Goal: Information Seeking & Learning: Learn about a topic

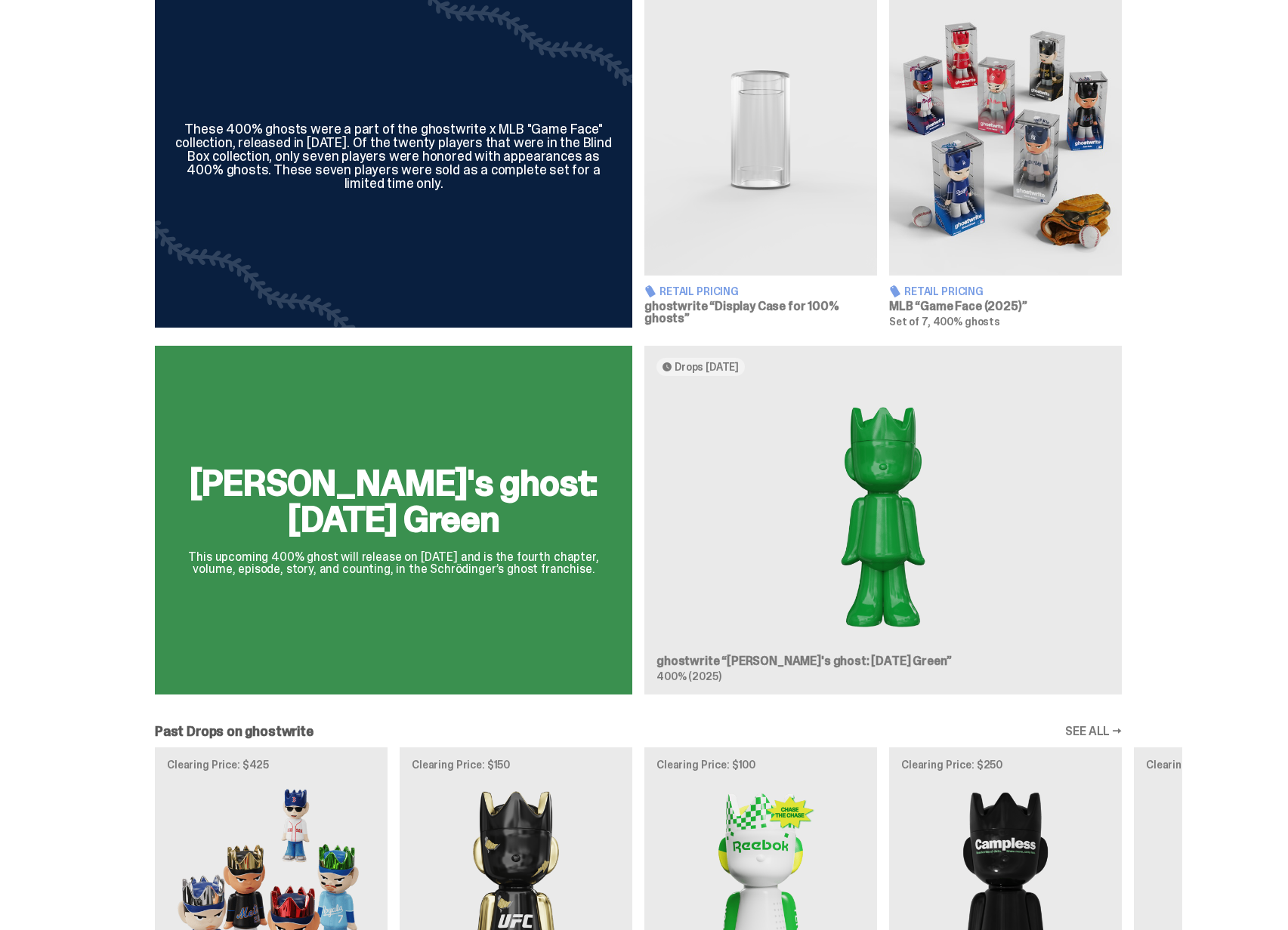
scroll to position [578, 0]
click at [905, 528] on div "Schrödinger's ghost: Sunday Green This upcoming 400% ghost will release on Augu…" at bounding box center [638, 525] width 1088 height 361
click at [770, 534] on div "Schrödinger's ghost: Sunday Green This upcoming 400% ghost will release on Augu…" at bounding box center [638, 525] width 1088 height 361
click at [613, 553] on div "Schrödinger's ghost: Sunday Green This upcoming 400% ghost will release on Augu…" at bounding box center [638, 525] width 1088 height 361
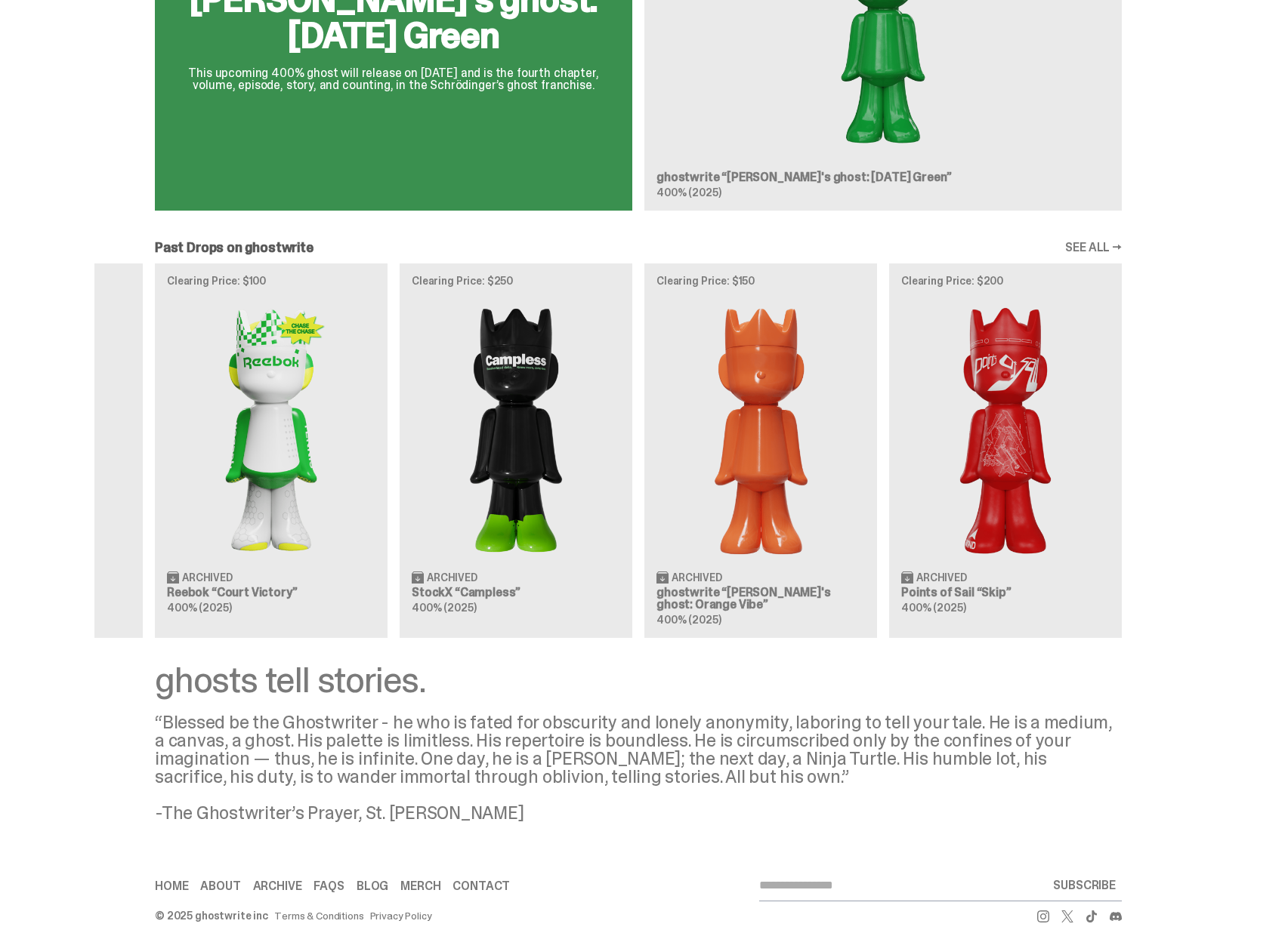
scroll to position [0, 0]
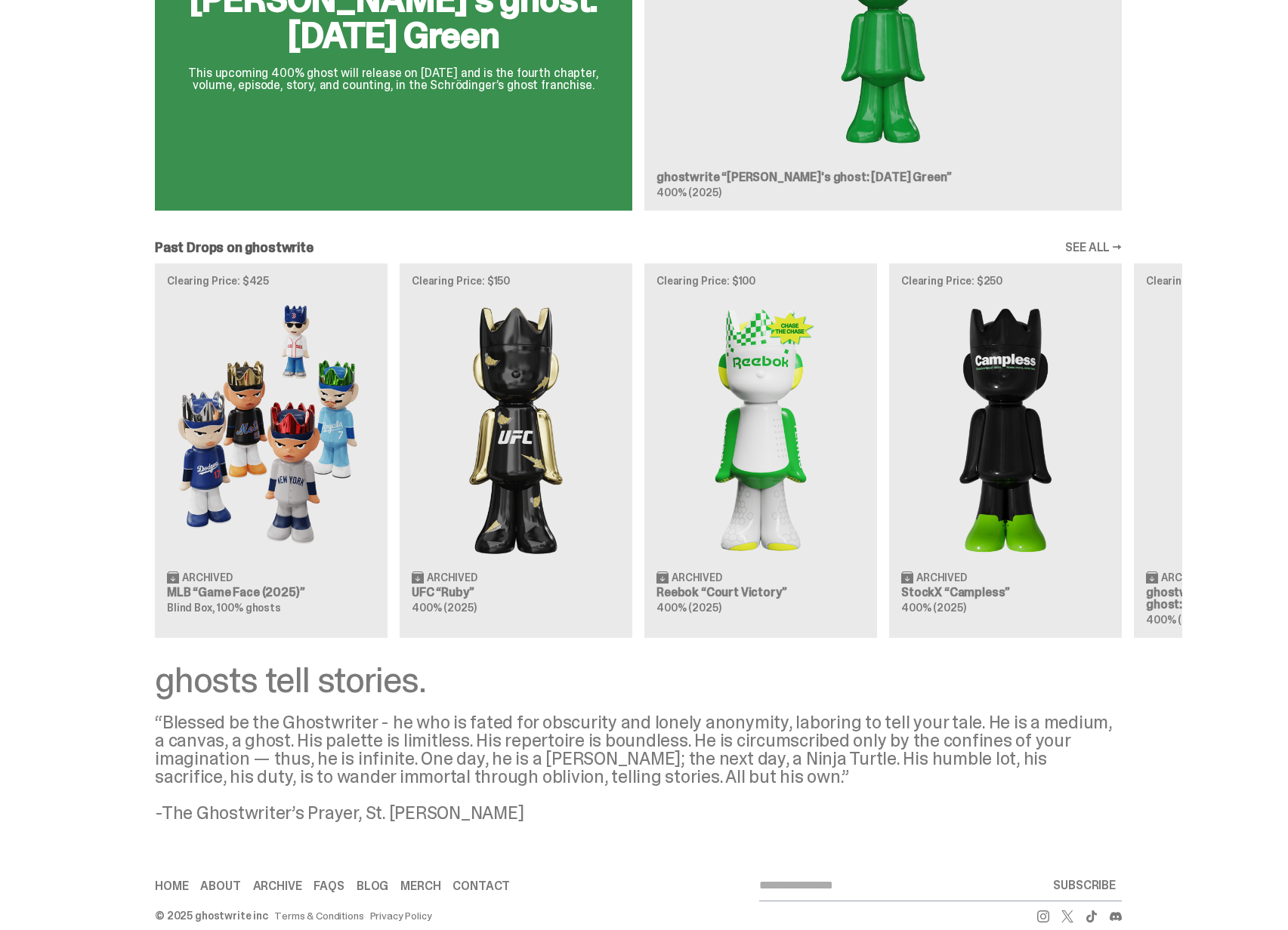
click at [774, 547] on div "Clearing Price: $425 Archived MLB “Game Face (2025)” Blind Box, 100% ghosts Cle…" at bounding box center [638, 451] width 1088 height 374
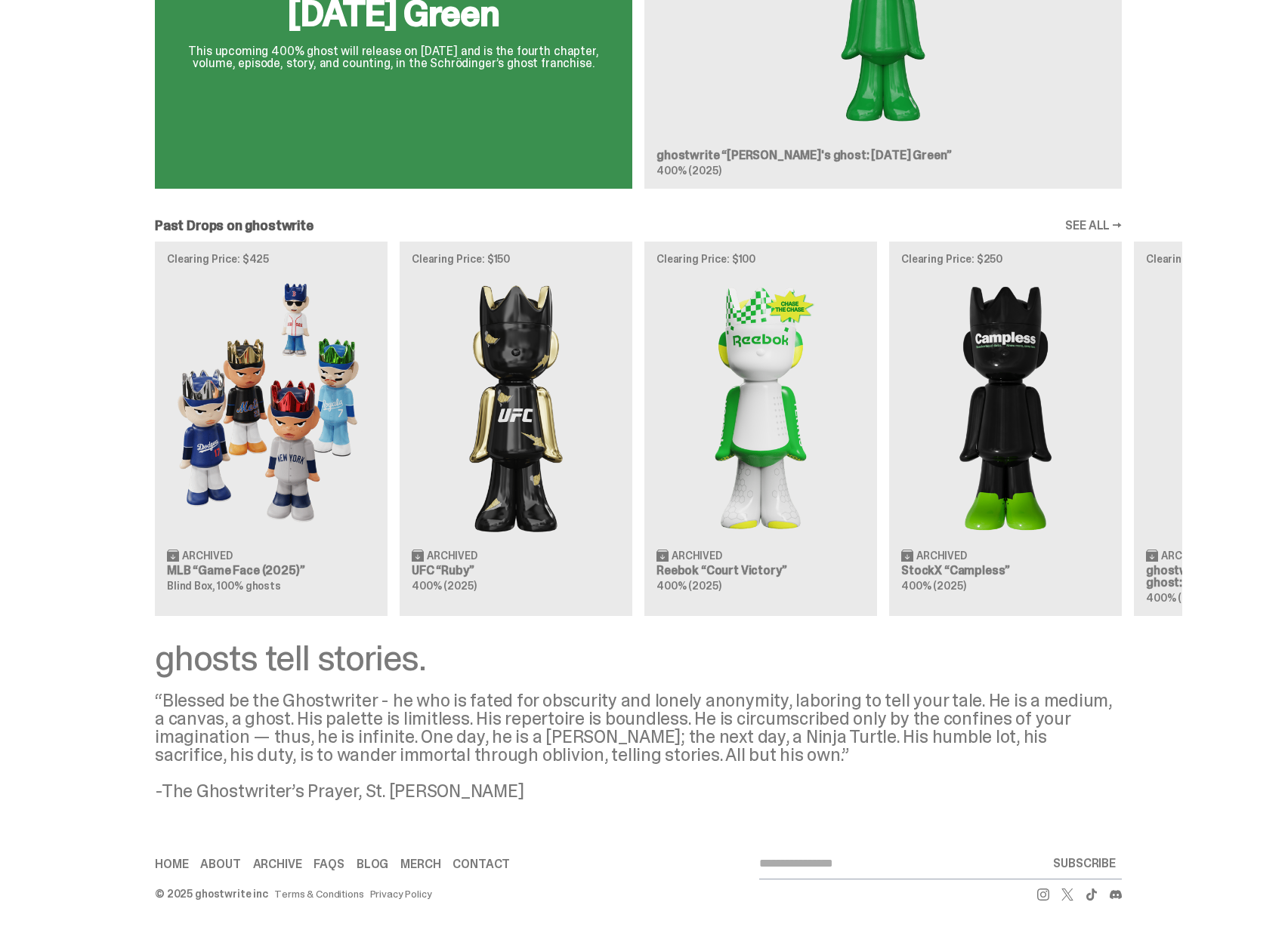
scroll to position [1083, 0]
drag, startPoint x: 657, startPoint y: 703, endPoint x: 684, endPoint y: 704, distance: 27.0
click at [682, 704] on div "“Blessed be the Ghostwriter - he who is fated for obscurity and lonely anonymit…" at bounding box center [638, 745] width 967 height 109
click at [684, 704] on div "“Blessed be the Ghostwriter - he who is fated for obscurity and lonely anonymit…" at bounding box center [638, 745] width 967 height 109
drag, startPoint x: 645, startPoint y: 744, endPoint x: 676, endPoint y: 744, distance: 31.0
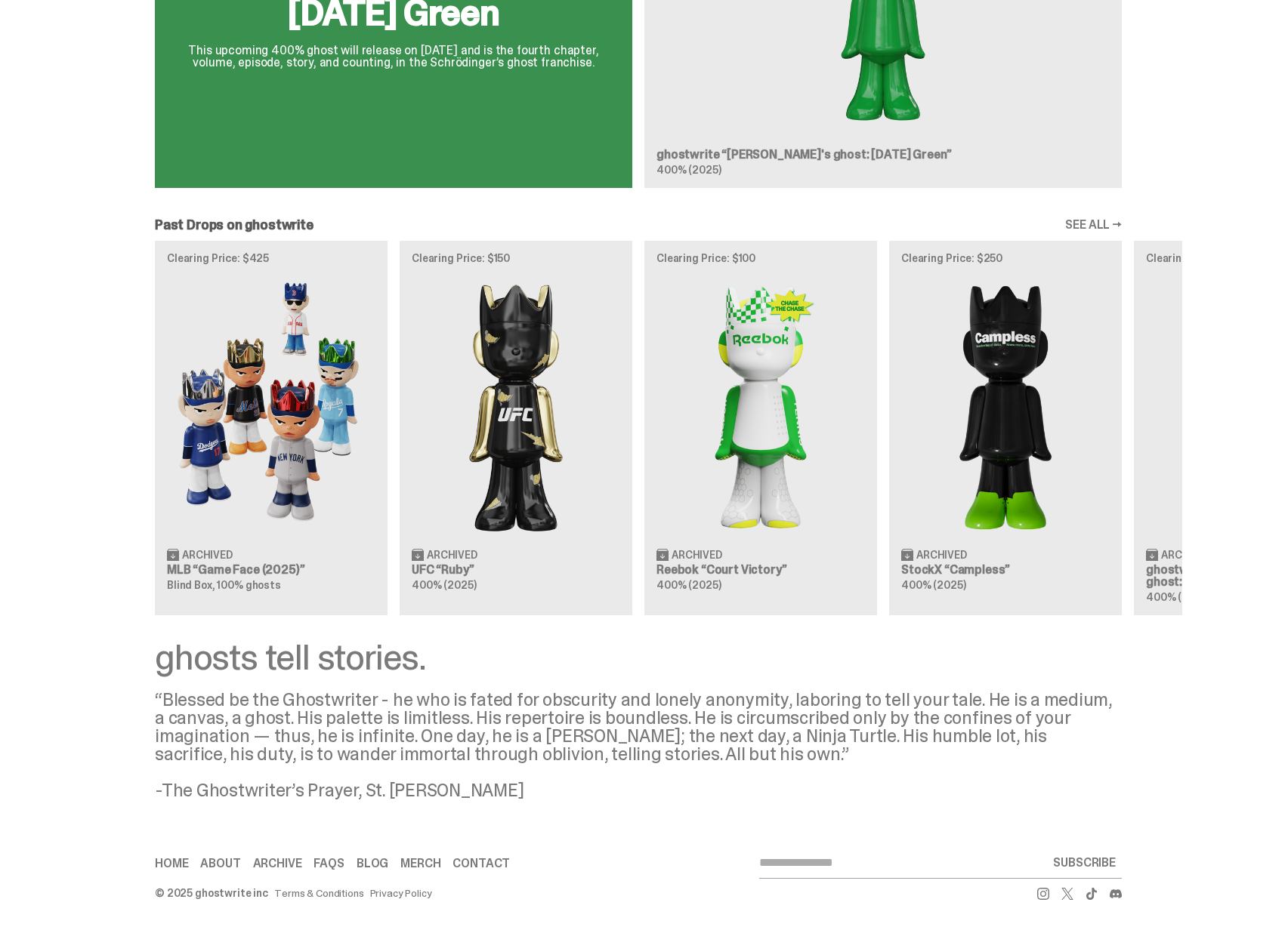
click at [674, 744] on div "“Blessed be the Ghostwriter - he who is fated for obscurity and lonely anonymit…" at bounding box center [638, 745] width 967 height 109
click at [676, 744] on div "“Blessed be the Ghostwriter - he who is fated for obscurity and lonely anonymit…" at bounding box center [638, 745] width 967 height 109
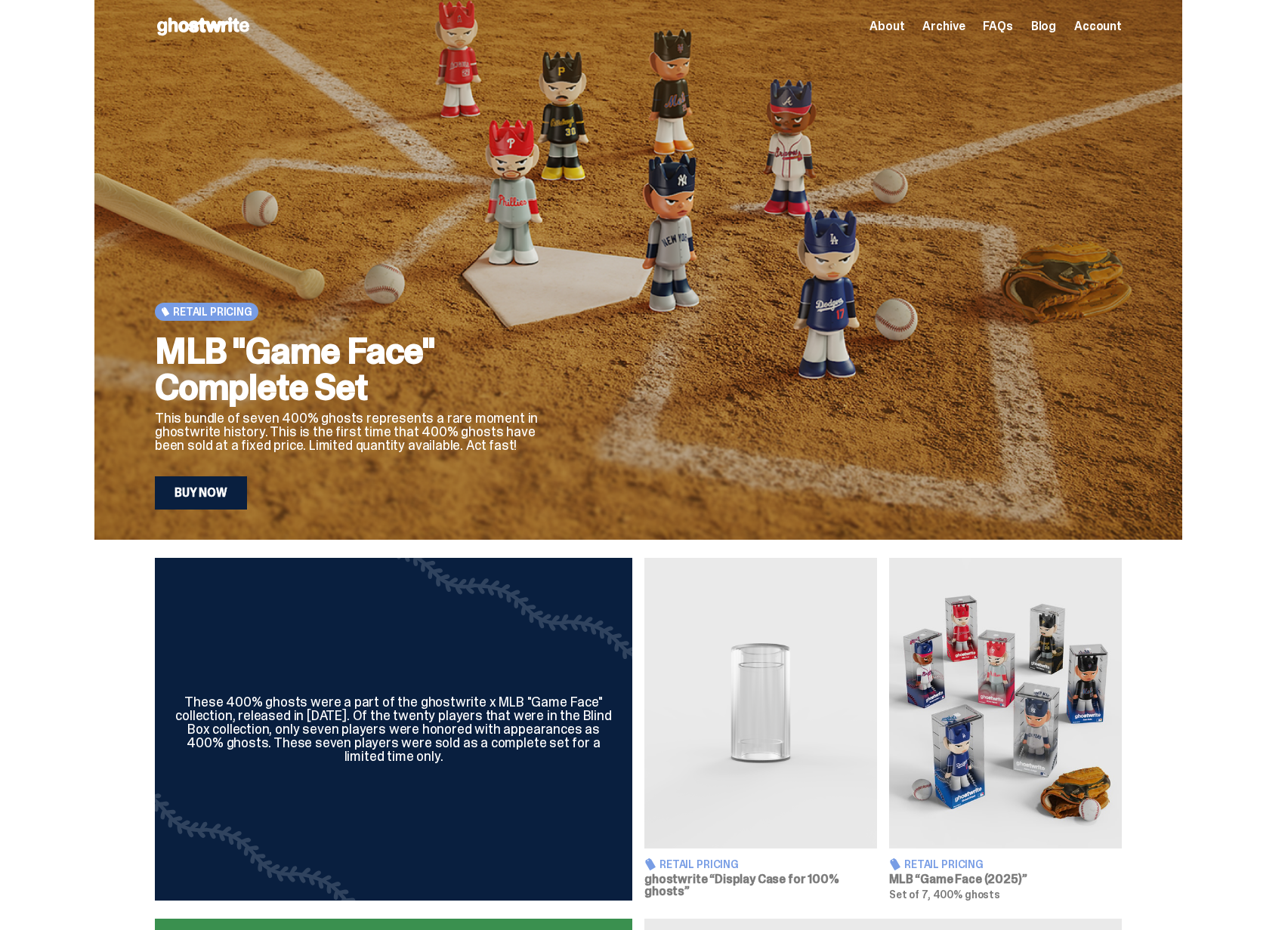
scroll to position [0, 0]
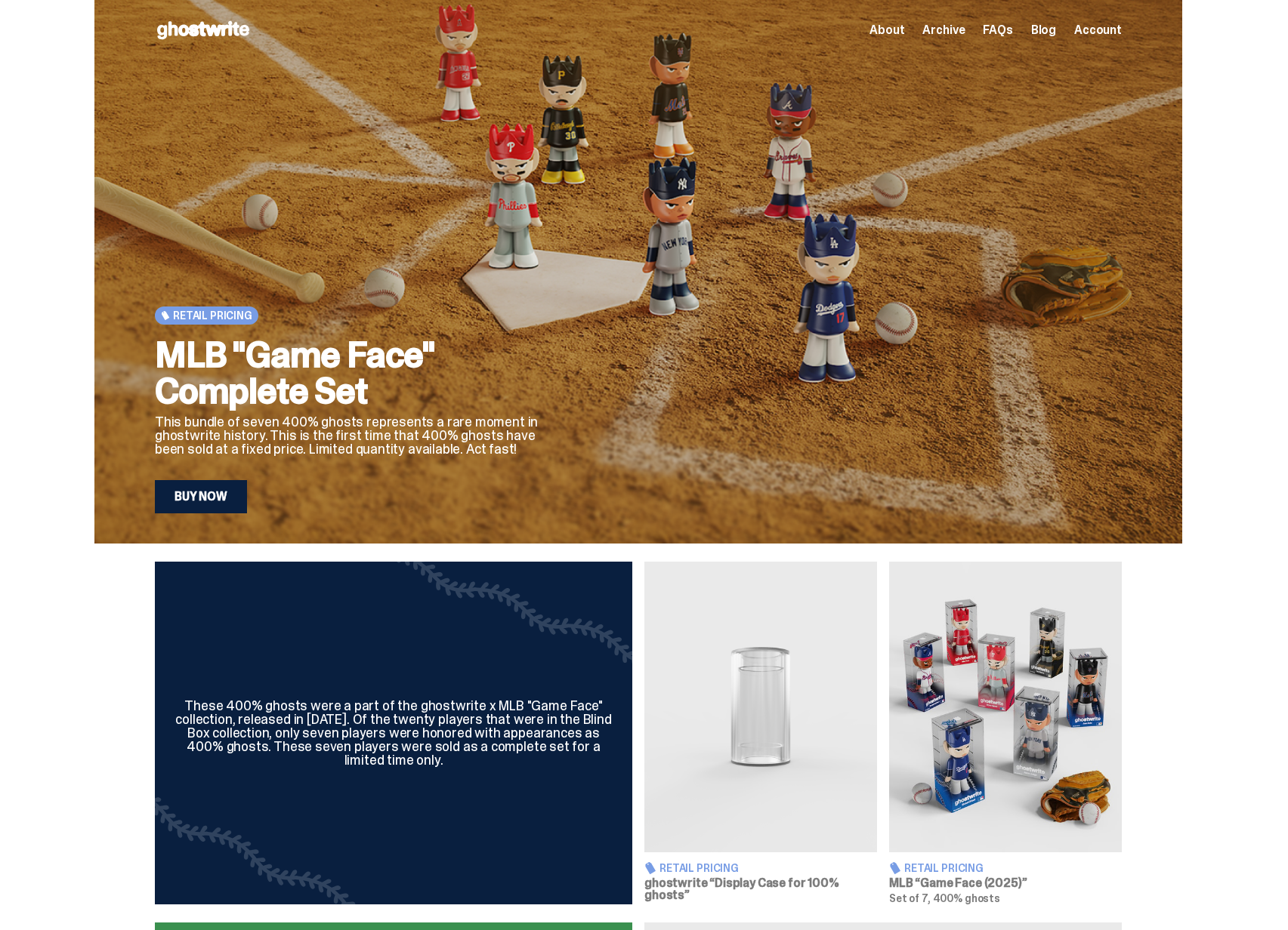
click at [328, 369] on h2 "MLB "Game Face" Complete Set" at bounding box center [351, 373] width 393 height 73
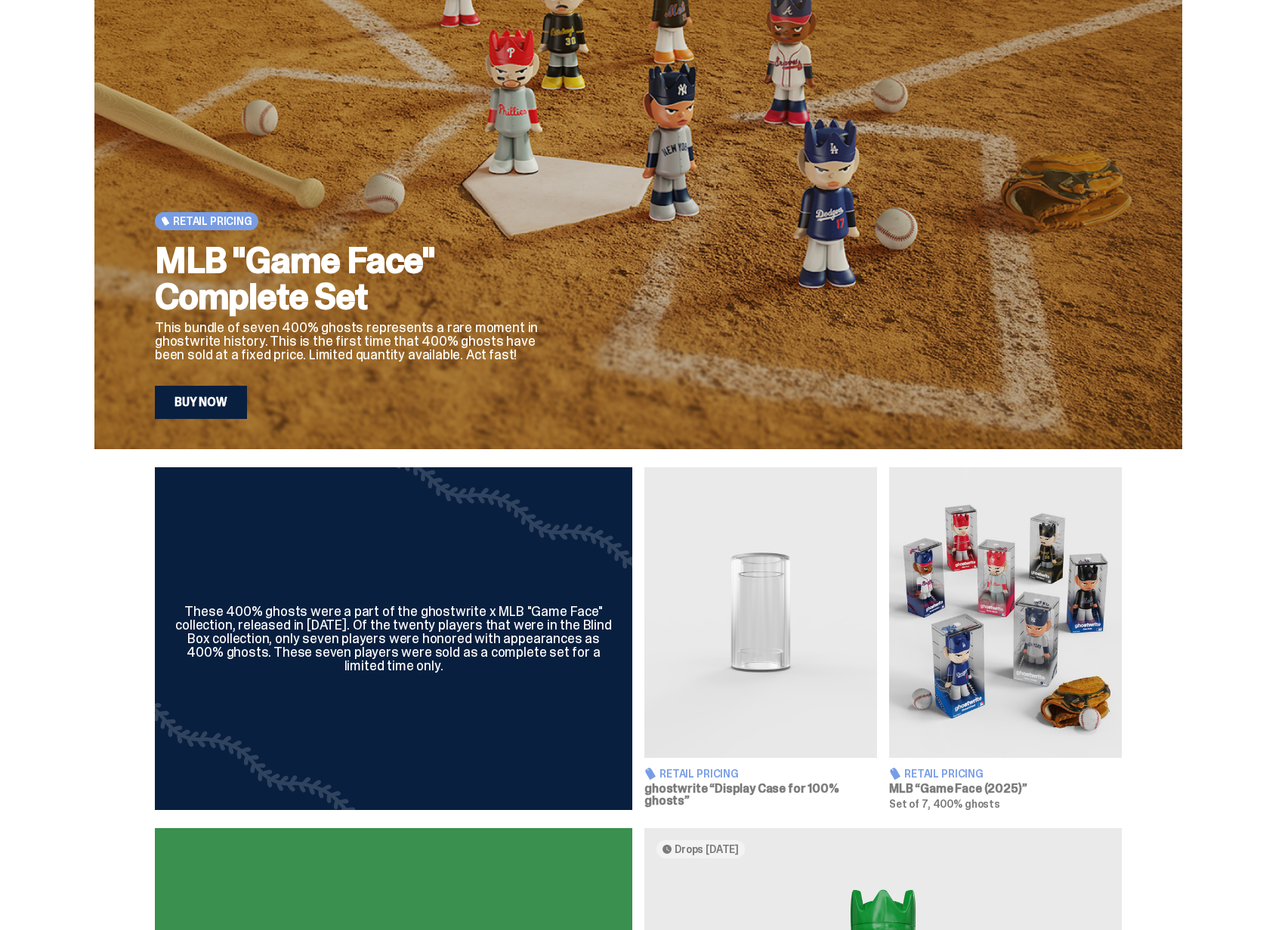
scroll to position [299, 0]
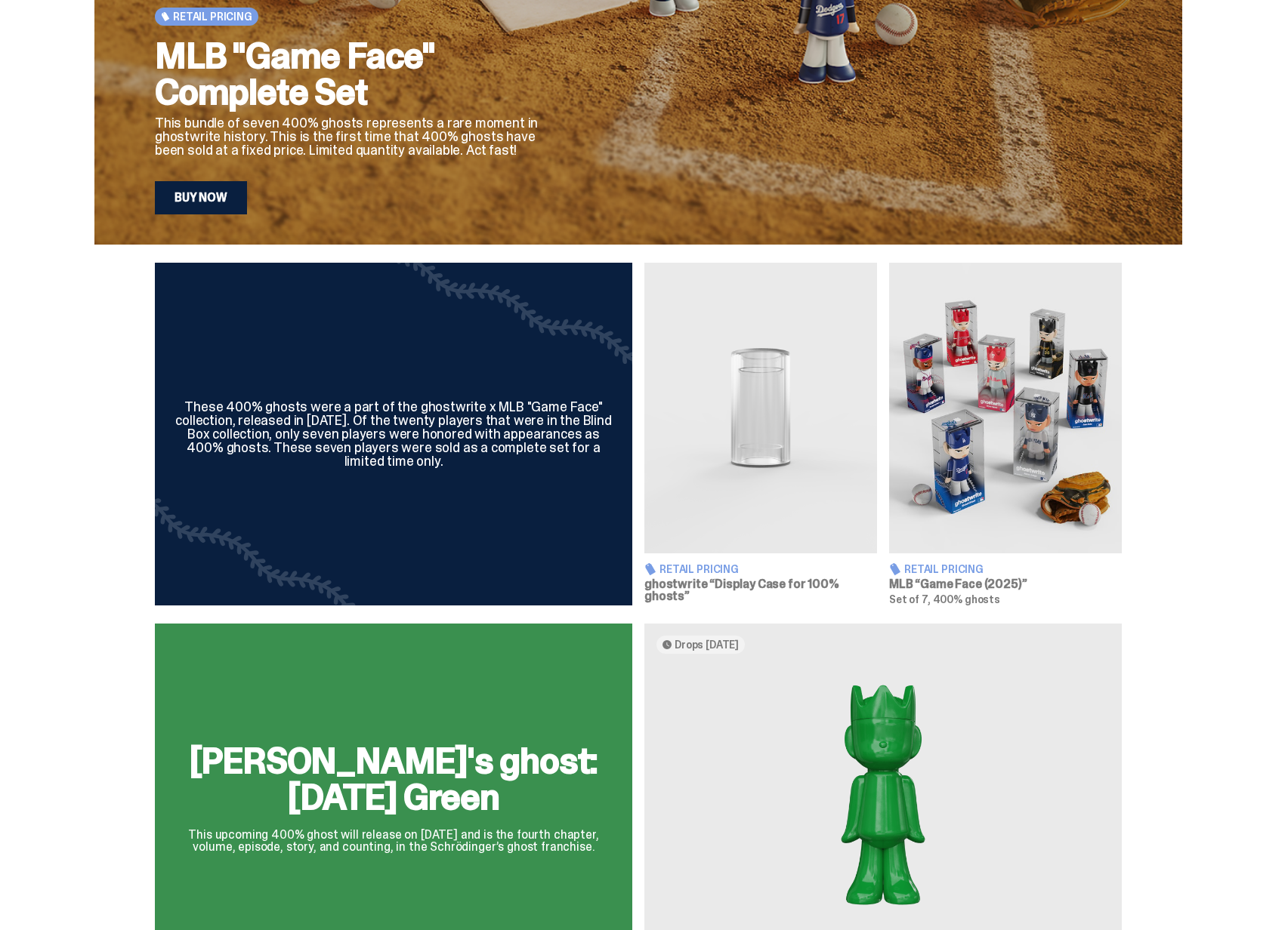
click at [596, 444] on div "These 400% ghosts were a part of the ghostwrite x MLB "Game Face" collection, r…" at bounding box center [393, 434] width 441 height 68
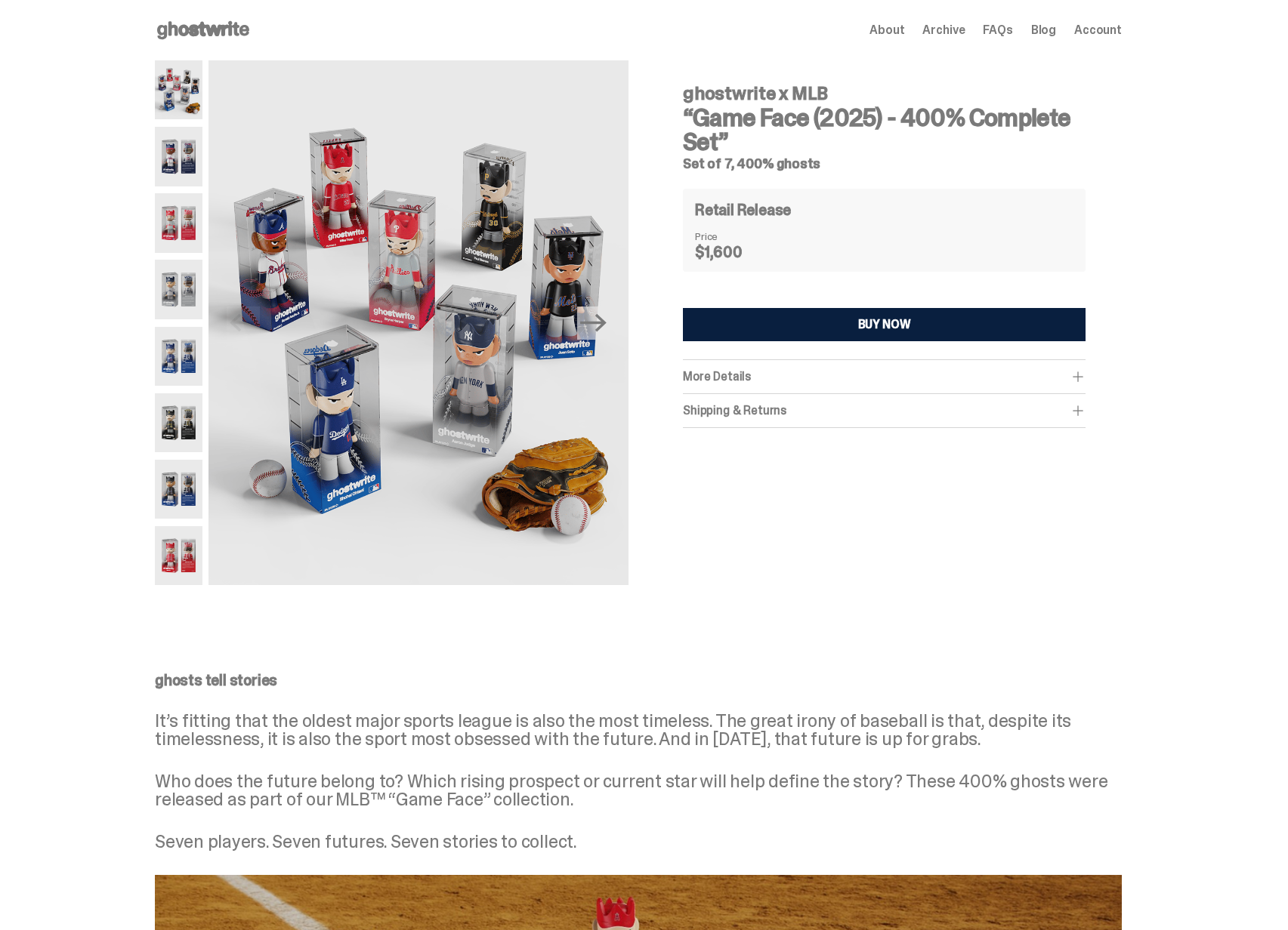
click at [709, 373] on span "More Details" at bounding box center [717, 377] width 68 height 16
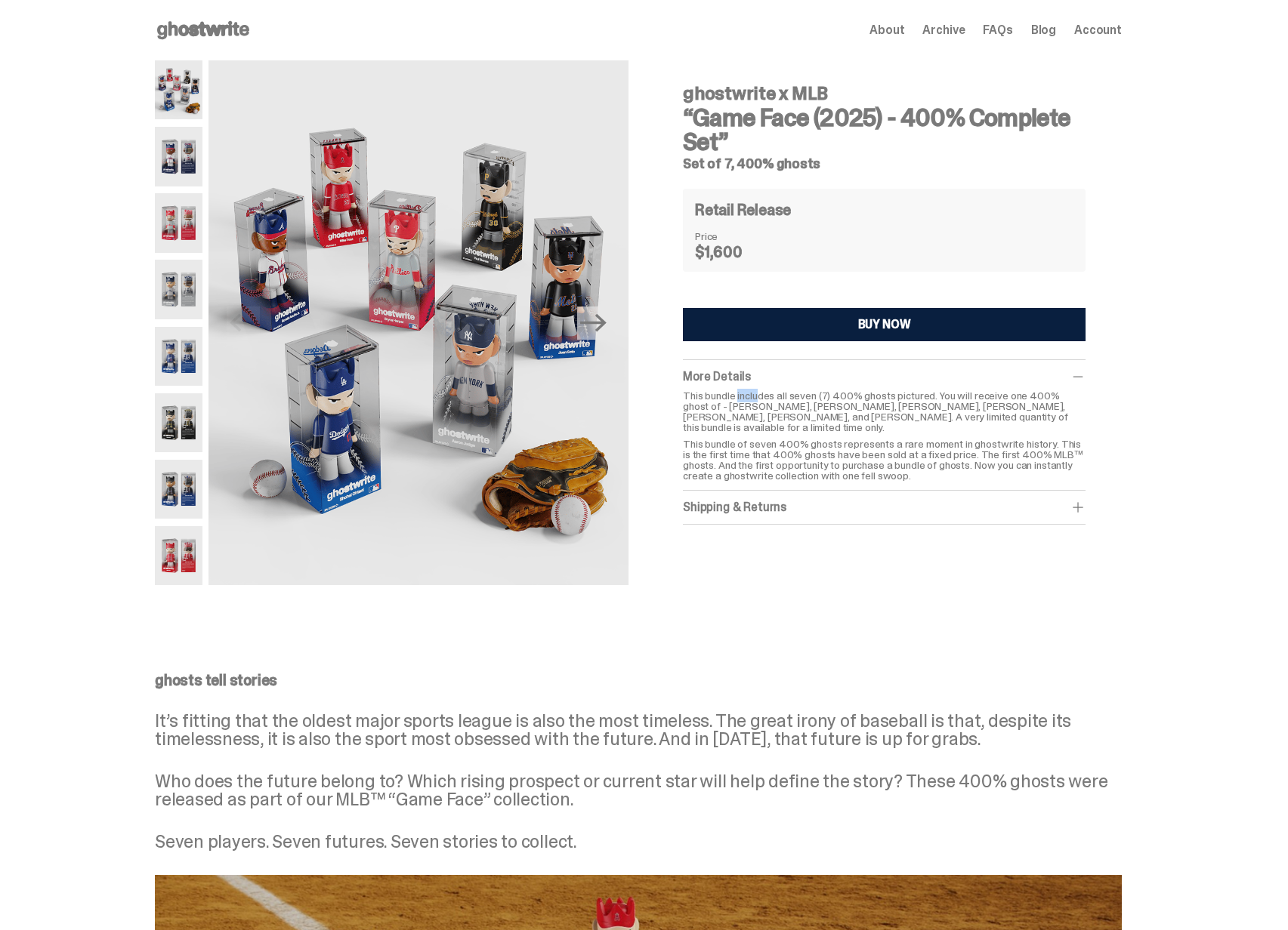
click at [767, 402] on p "This bundle includes all seven (7) 400% ghosts pictured. You will receive one 4…" at bounding box center [884, 411] width 403 height 42
click at [771, 401] on p "This bundle includes all seven (7) 400% ghosts pictured. You will receive one 4…" at bounding box center [884, 411] width 403 height 42
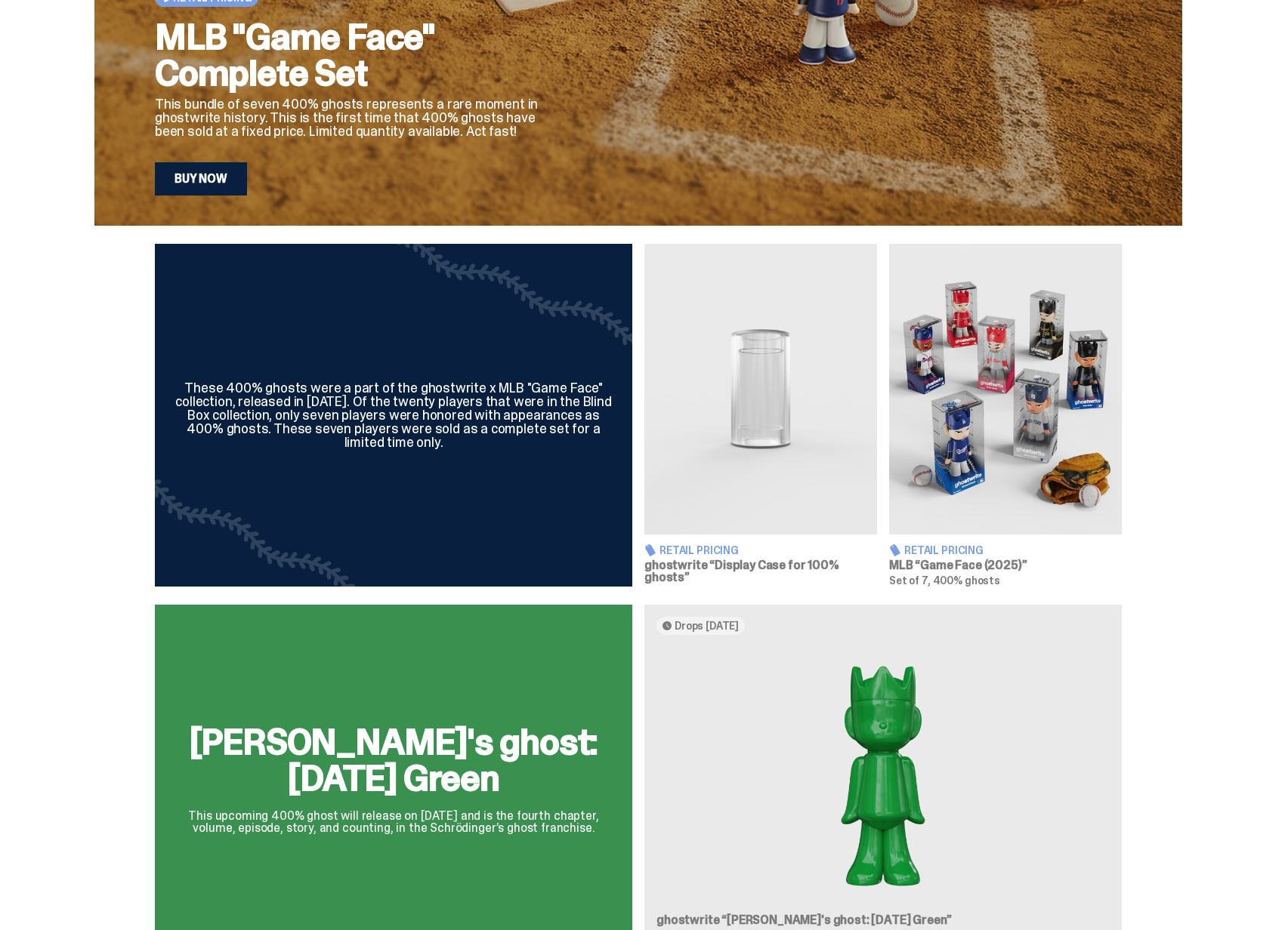
scroll to position [524, 0]
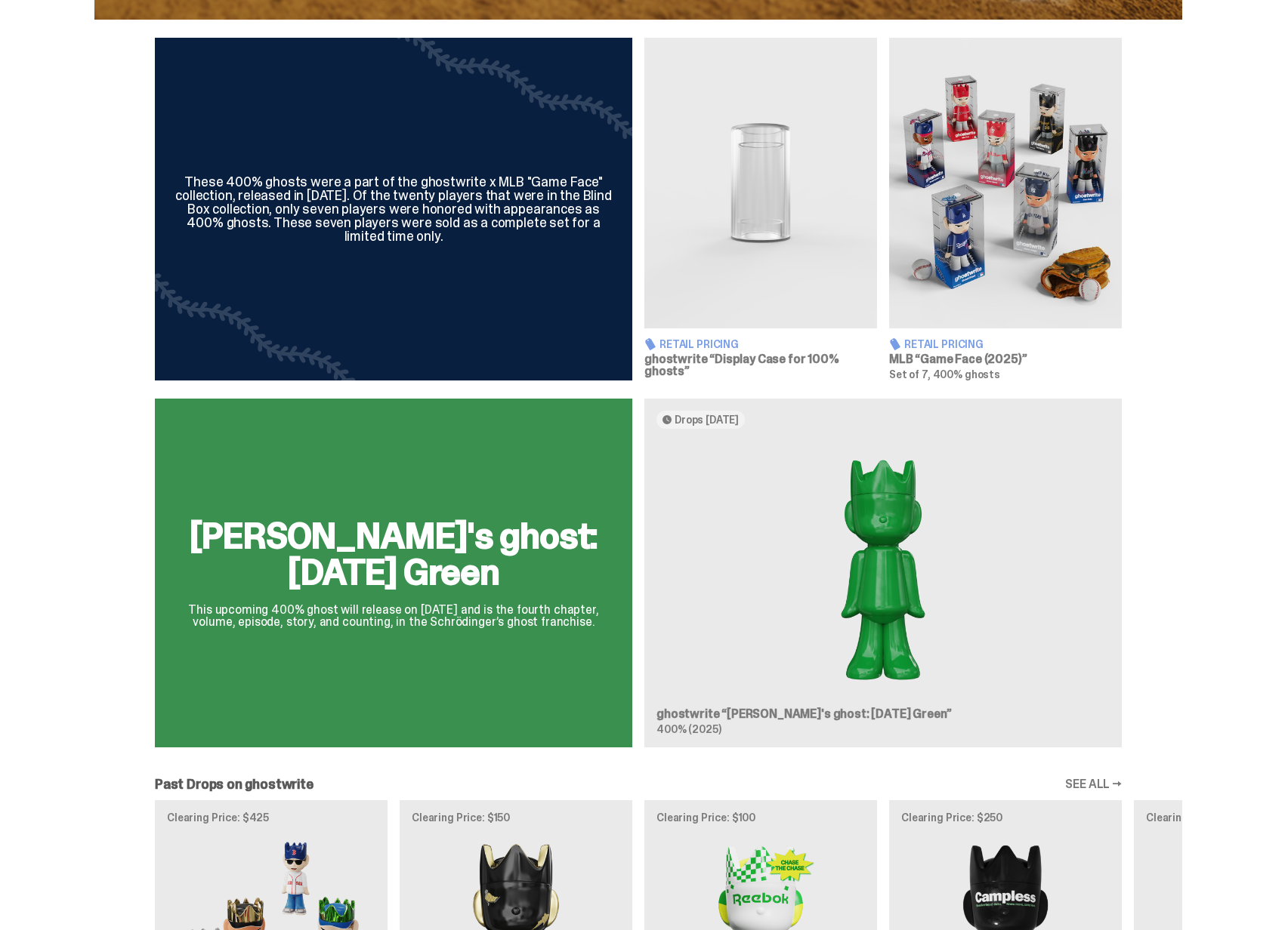
click at [1052, 253] on img at bounding box center [1006, 183] width 232 height 290
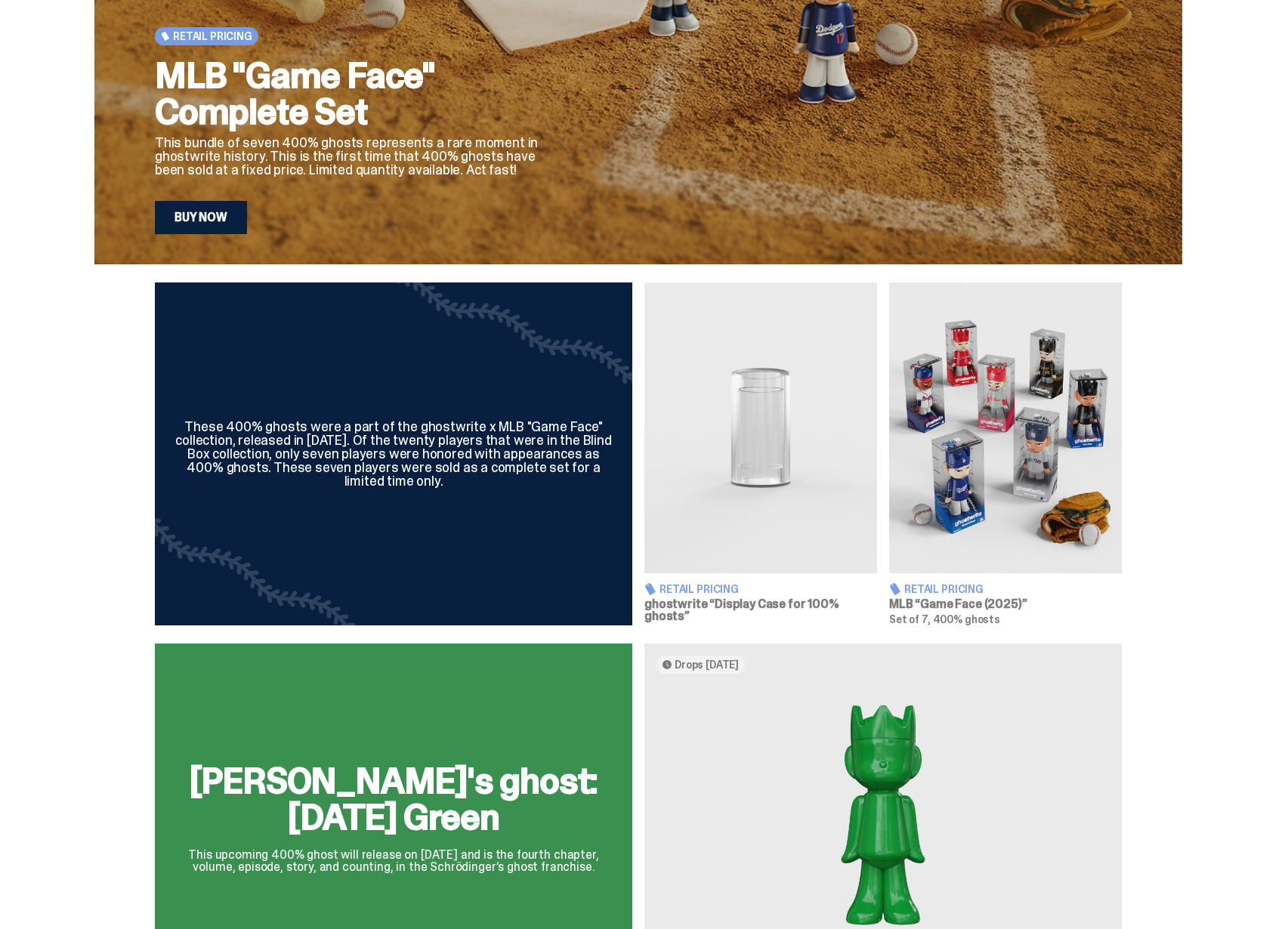
scroll to position [574, 0]
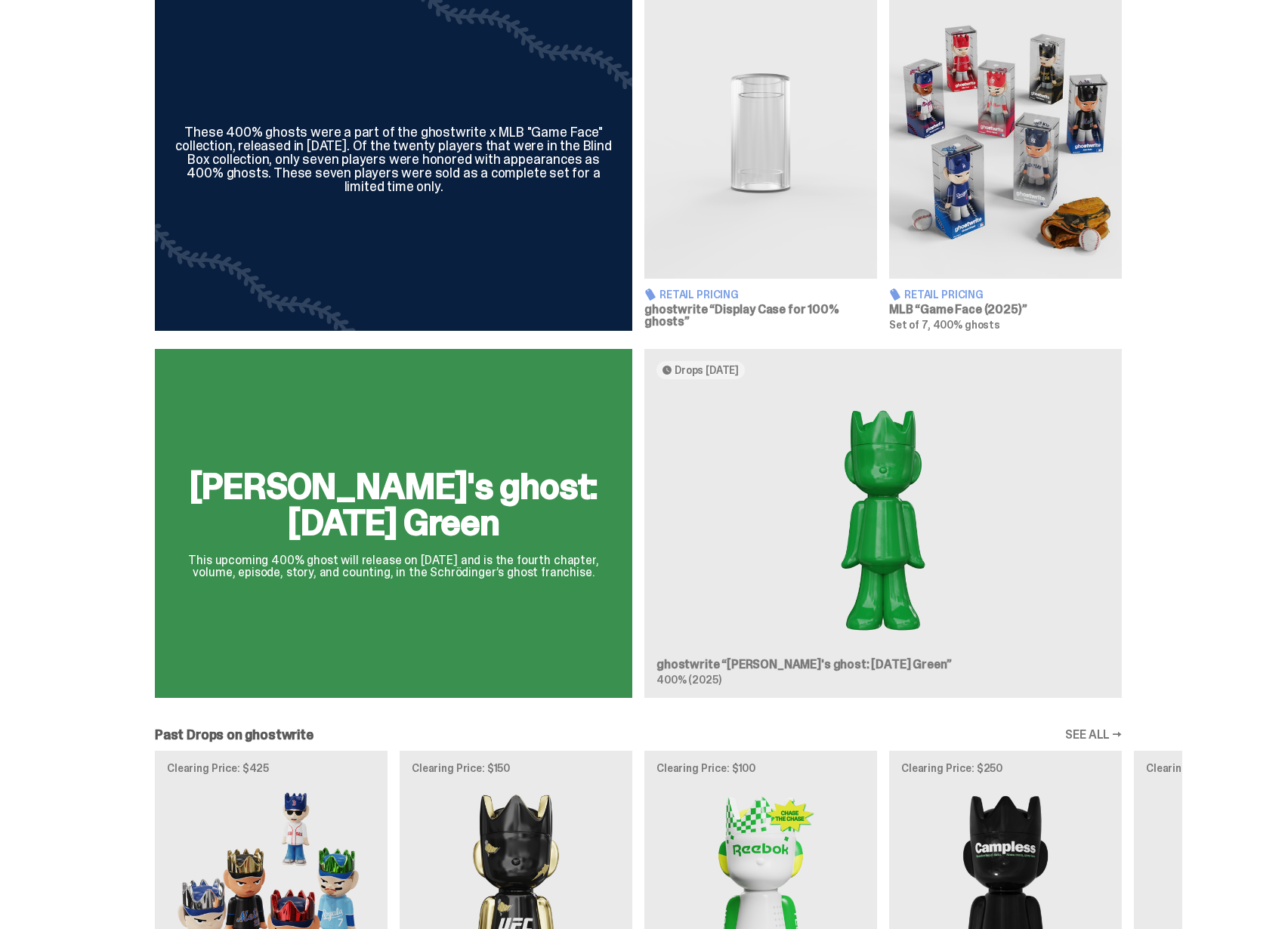
click at [812, 483] on div "Schrödinger's ghost: Sunday Green This upcoming 400% ghost will release on Augu…" at bounding box center [638, 529] width 1088 height 361
click at [887, 508] on div "Schrödinger's ghost: Sunday Green This upcoming 400% ghost will release on Augu…" at bounding box center [638, 529] width 1088 height 361
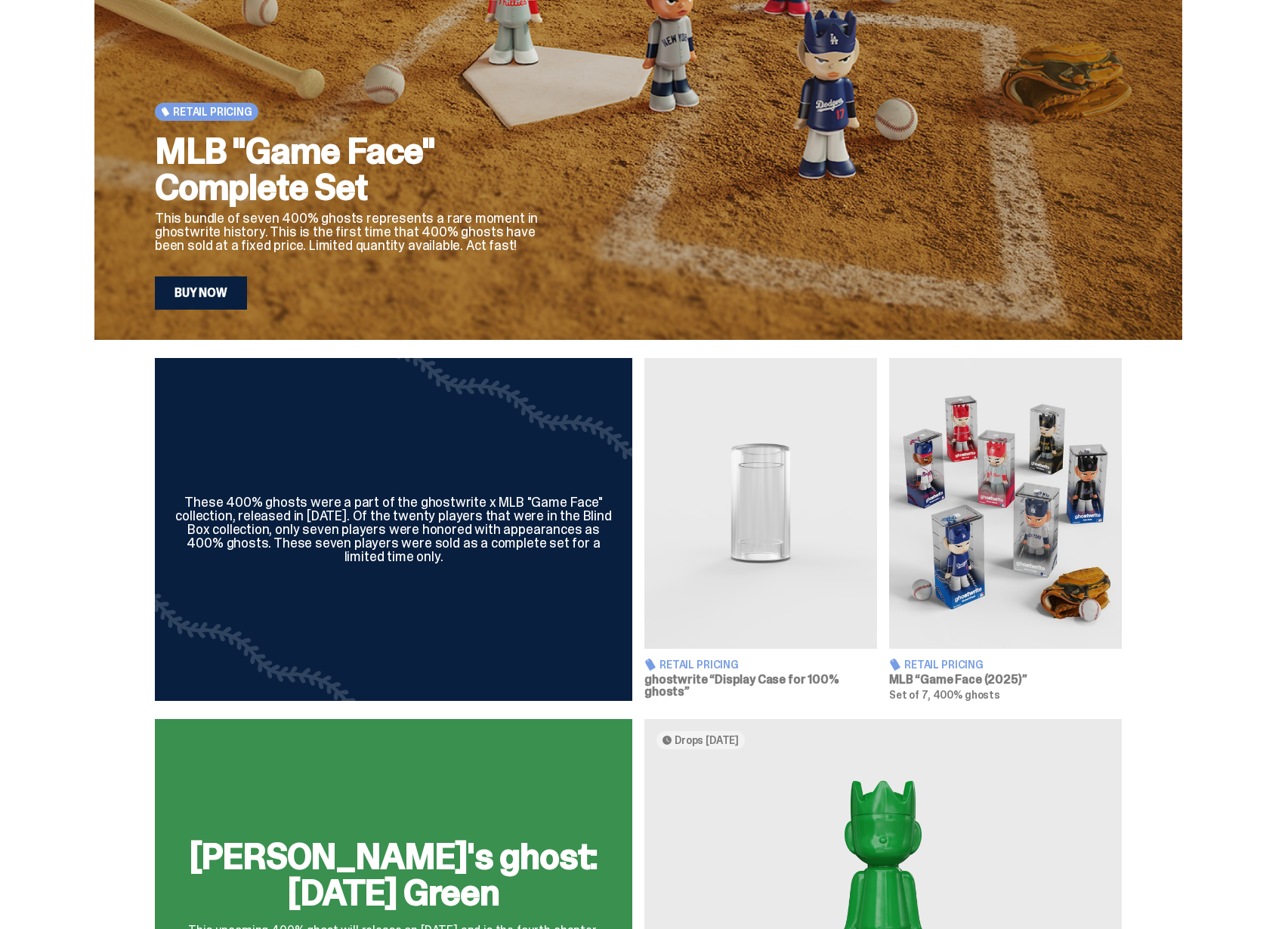
scroll to position [0, 0]
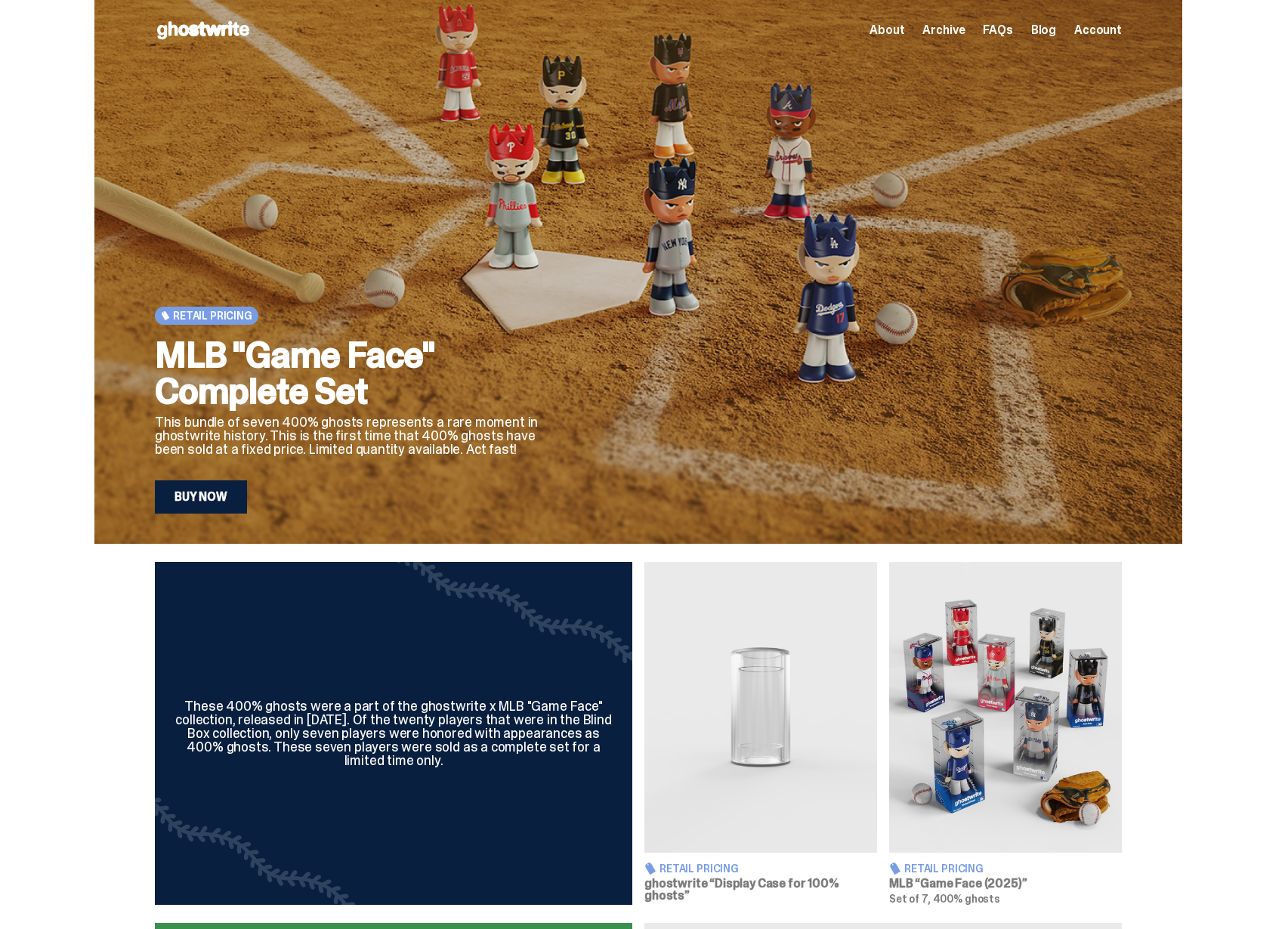
click at [951, 36] on span "Archive" at bounding box center [943, 30] width 42 height 12
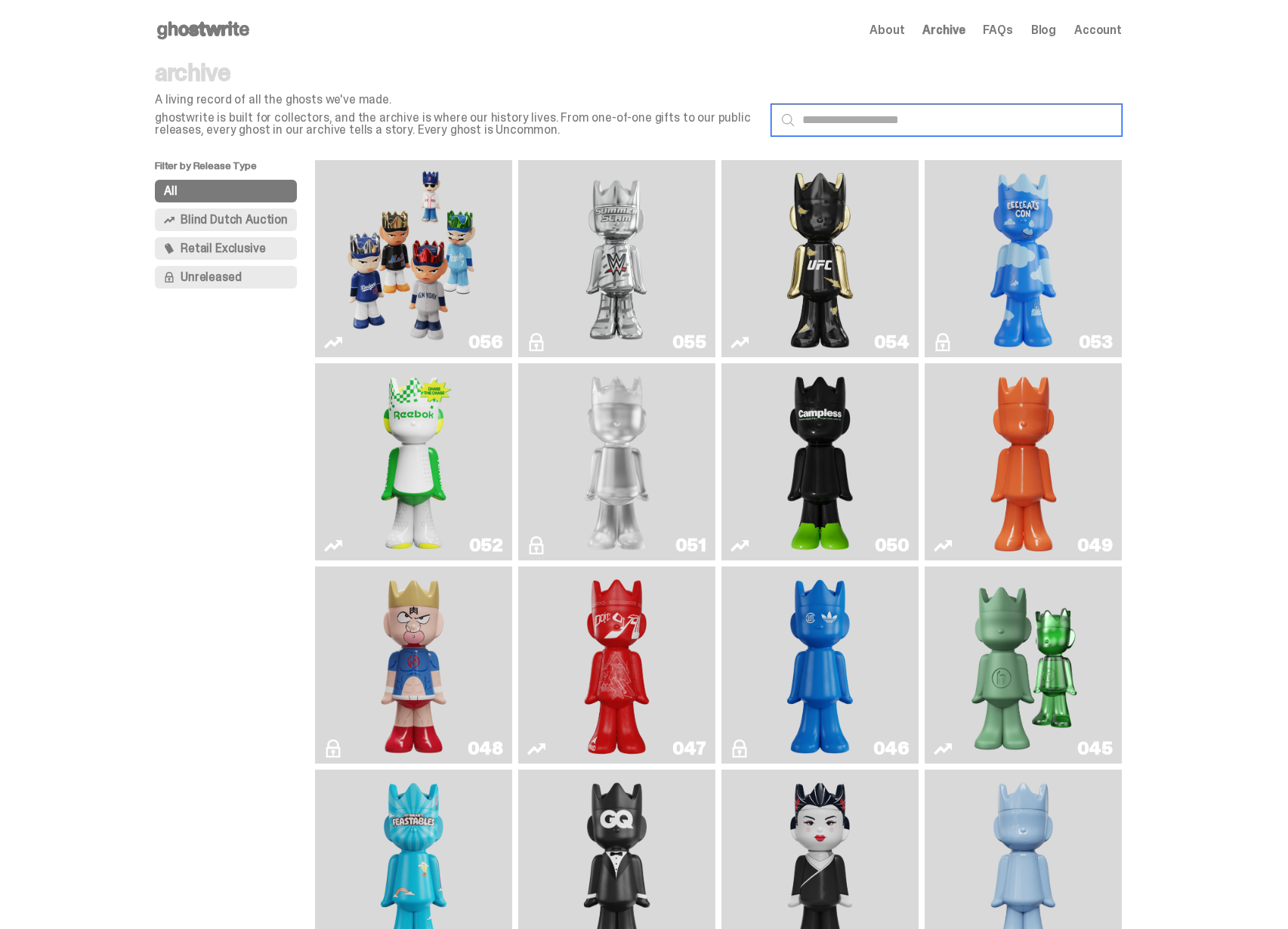
click at [831, 116] on input "text" at bounding box center [947, 119] width 350 height 31
click at [1049, 445] on img "Schrödinger's ghost: Orange Vibe" at bounding box center [1023, 462] width 80 height 185
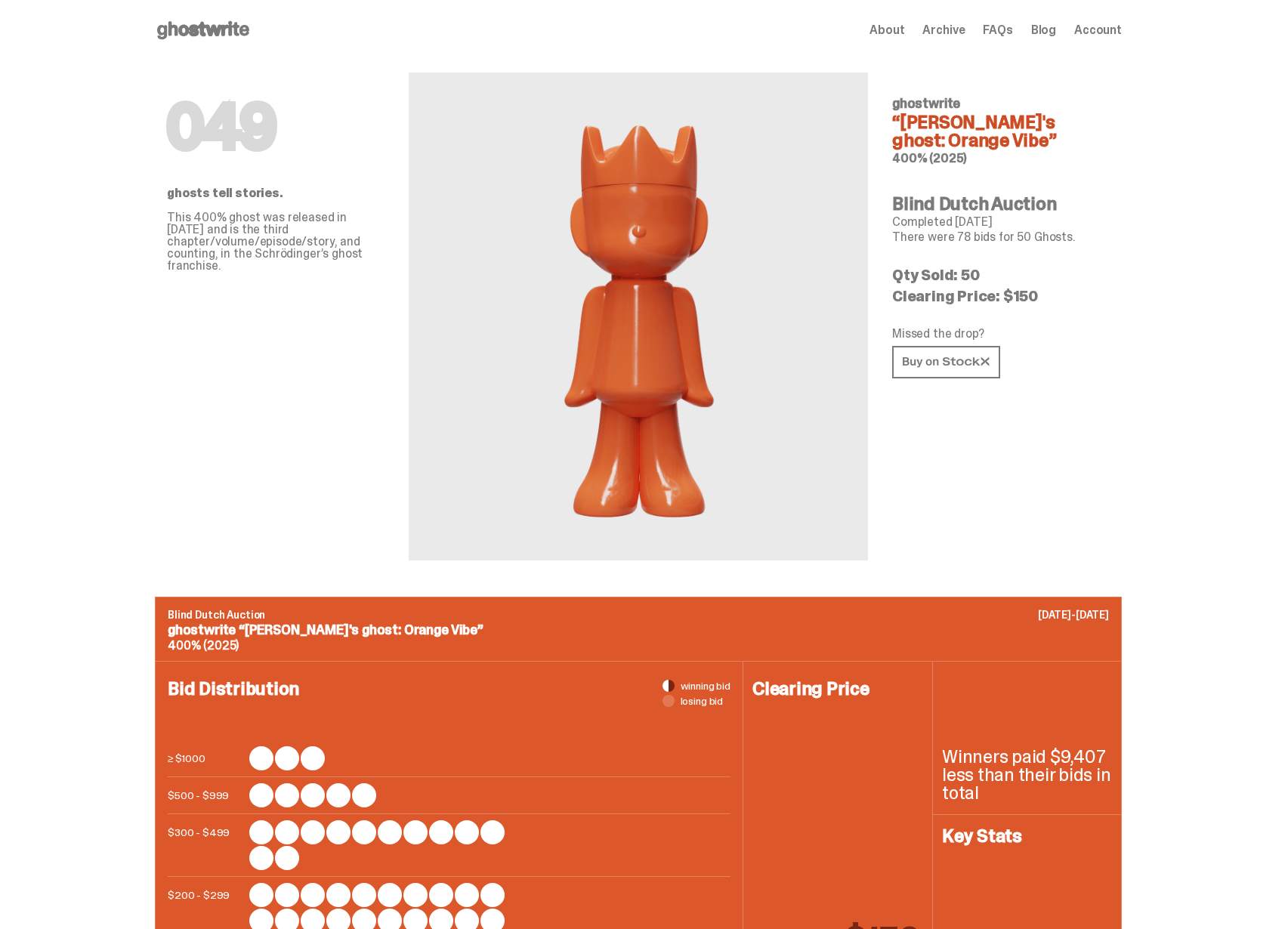
click at [972, 123] on h4 "“Schrödinger's ghost: Orange Vibe”" at bounding box center [1002, 131] width 218 height 36
copy h4 "Schrödinger's"
click at [964, 24] on span "Archive" at bounding box center [943, 30] width 42 height 12
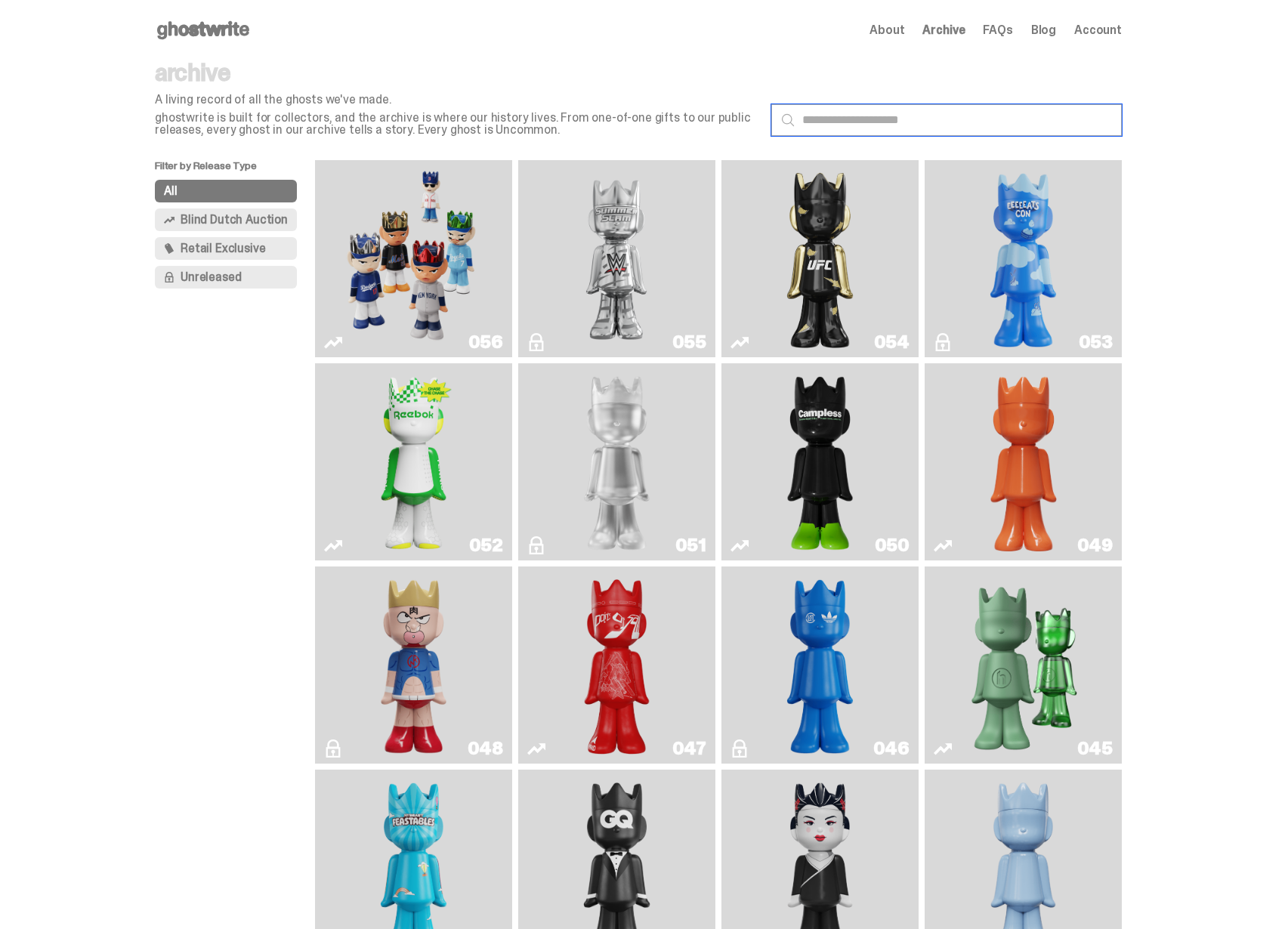
click at [945, 122] on input "text" at bounding box center [947, 119] width 350 height 31
paste input "**********"
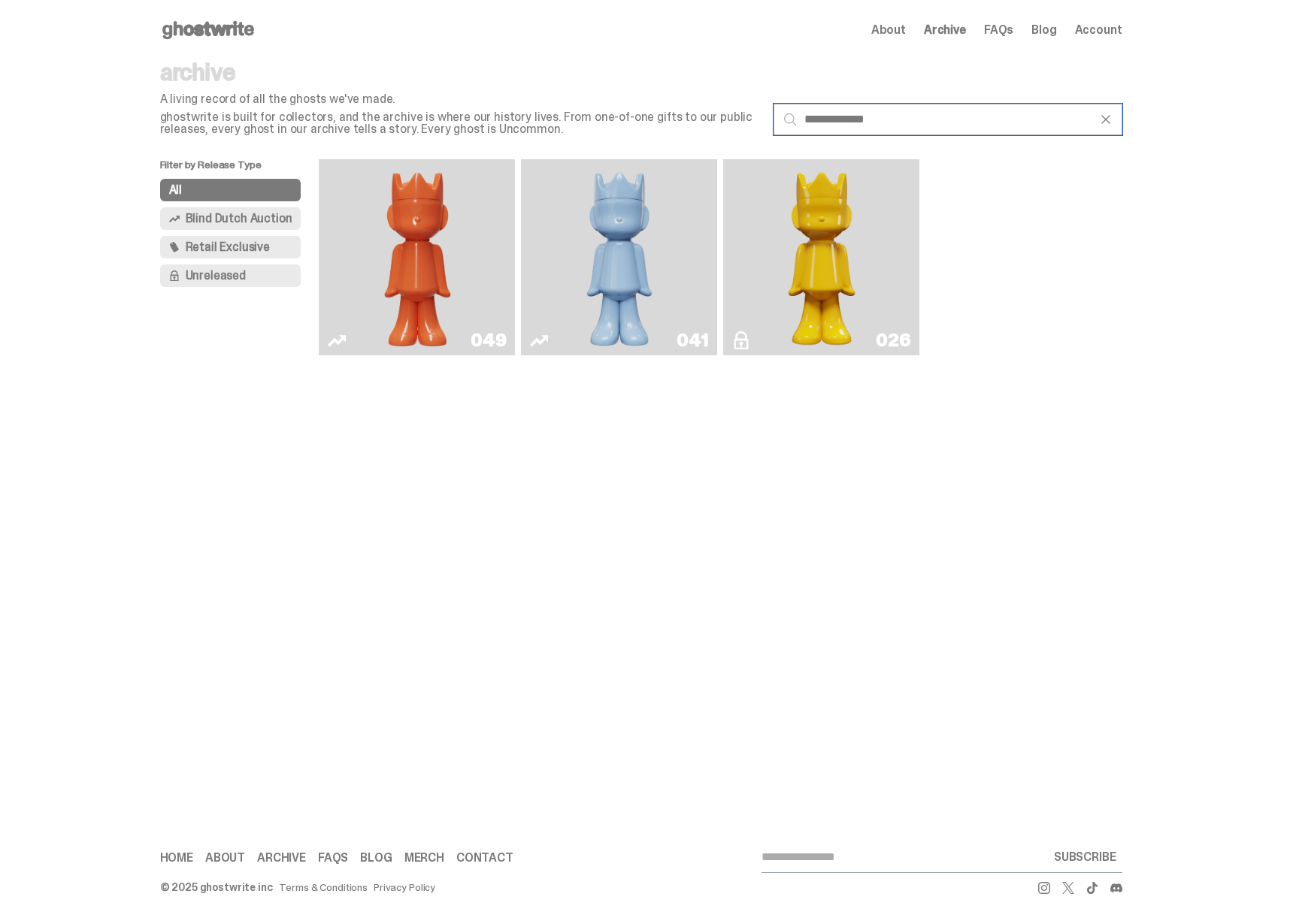
type input "**********"
click at [858, 477] on div "Open main menu Home About Archive FAQs Blog Account About Archive FAQs Blog" at bounding box center [641, 462] width 1282 height 924
click at [234, 34] on use at bounding box center [208, 30] width 92 height 18
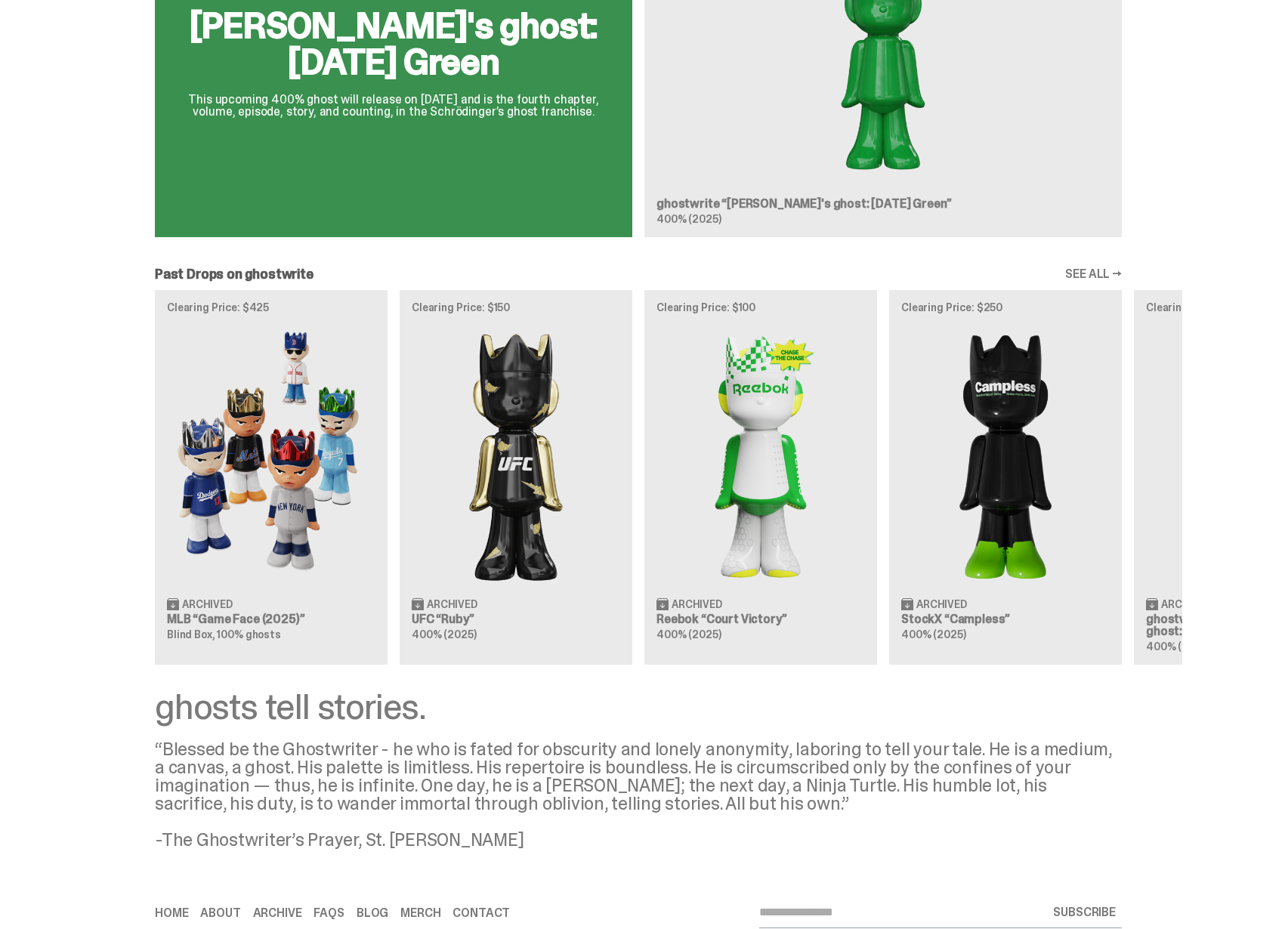
scroll to position [1086, 0]
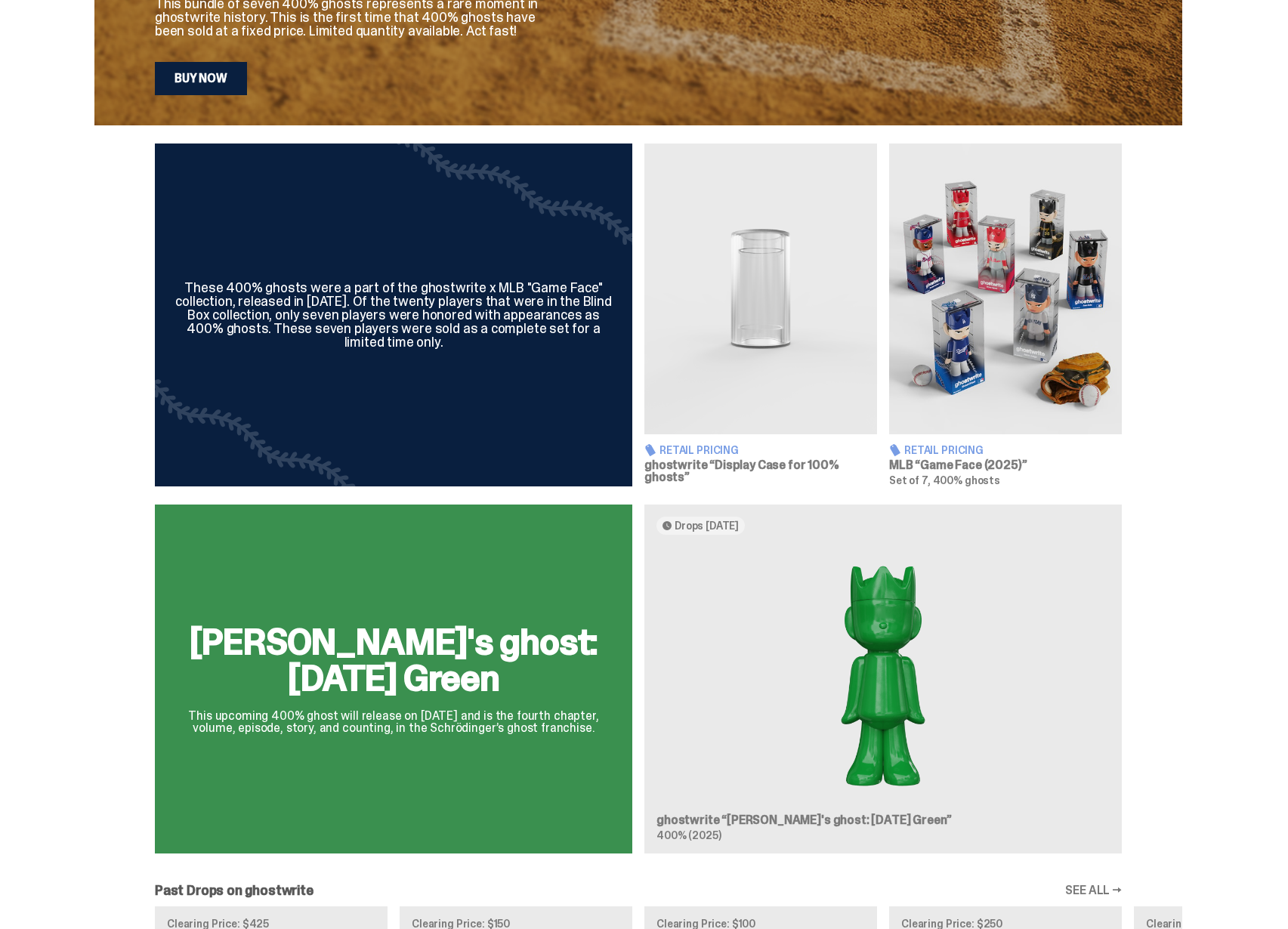
scroll to position [843, 0]
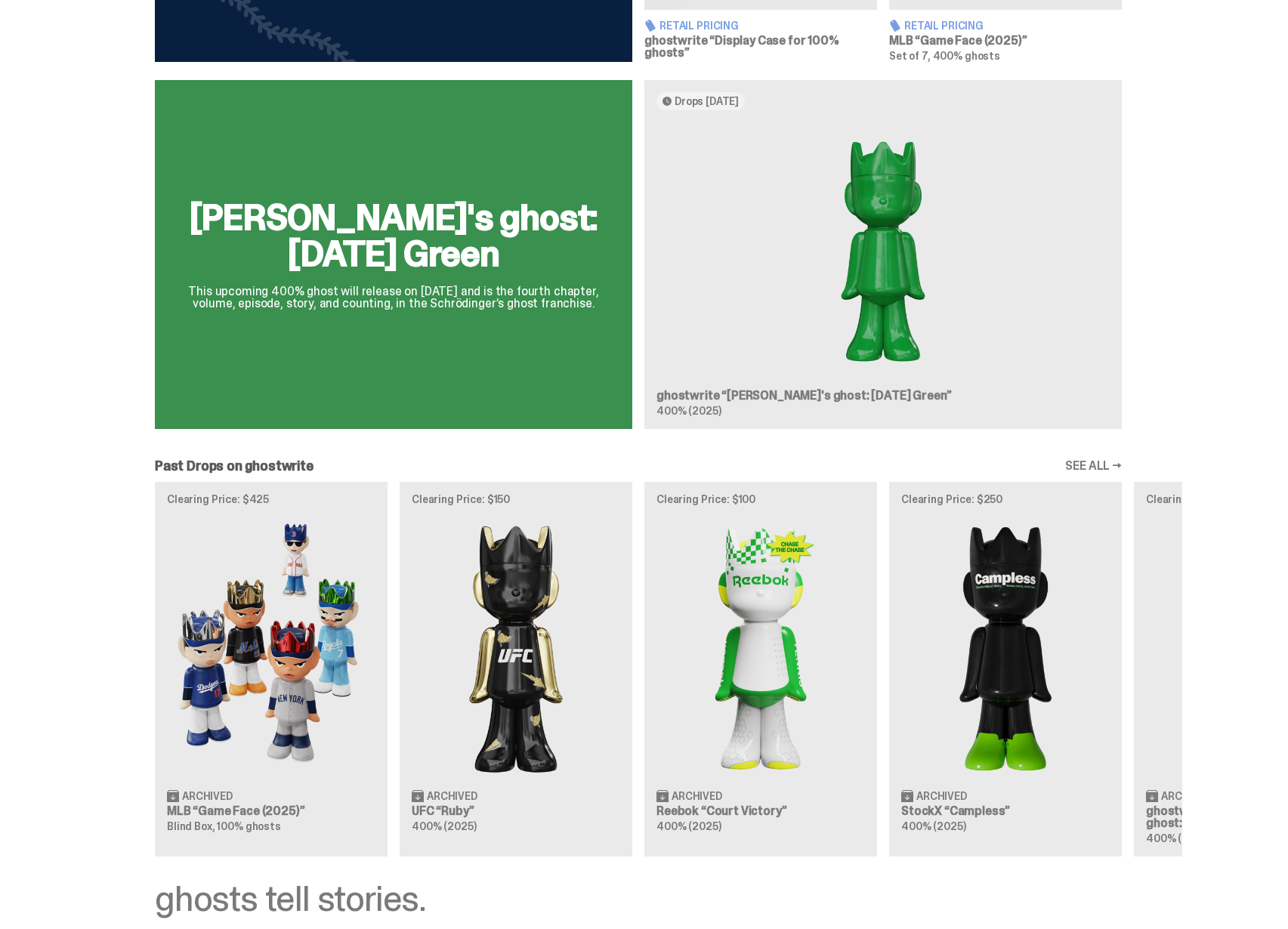
click at [303, 691] on div "Clearing Price: $425 Archived MLB “Game Face (2025)” Blind Box, 100% ghosts Cle…" at bounding box center [638, 669] width 1088 height 375
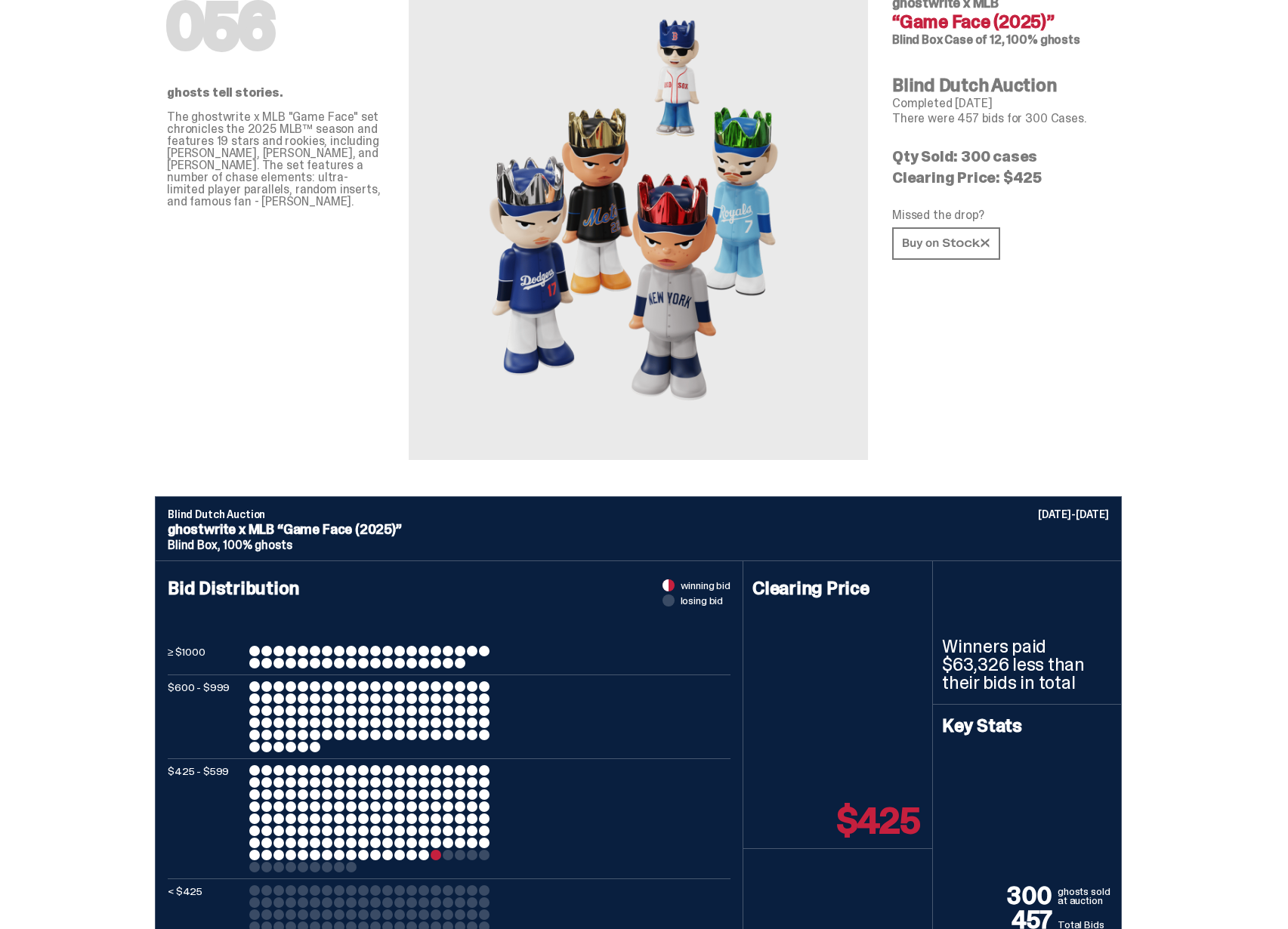
scroll to position [383, 0]
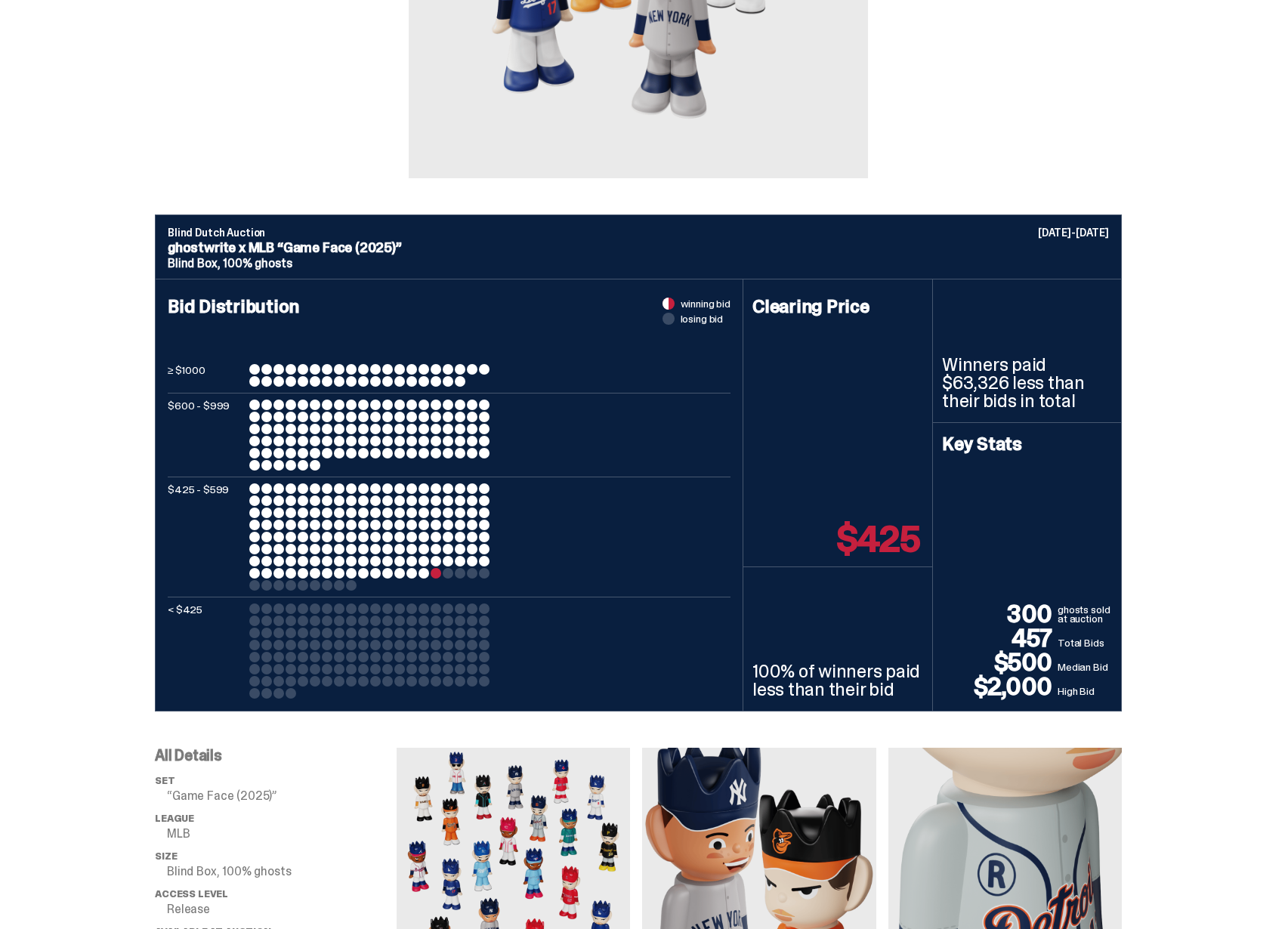
click at [776, 675] on p "100% of winners paid less than their bid" at bounding box center [838, 680] width 171 height 36
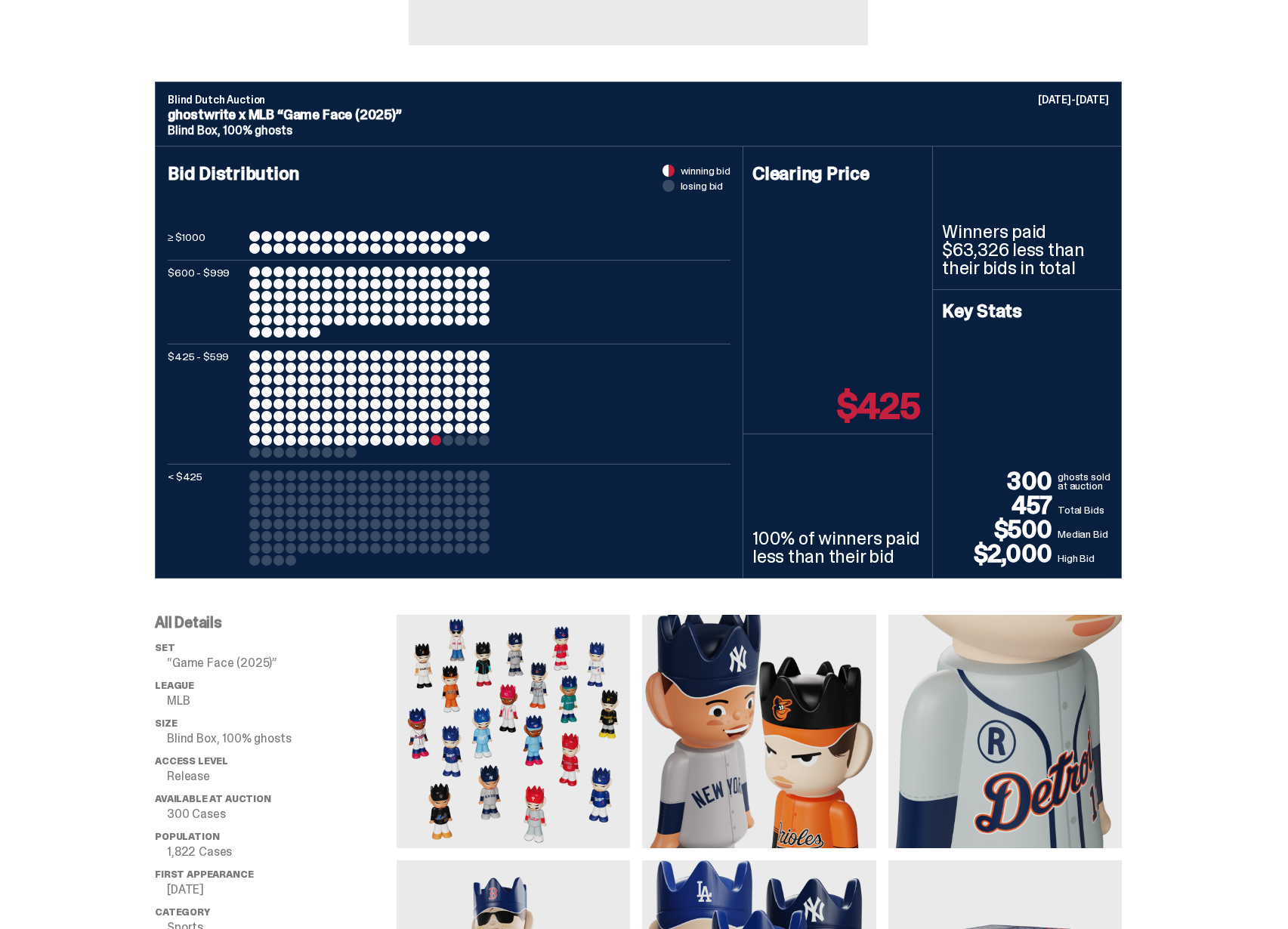
scroll to position [519, 0]
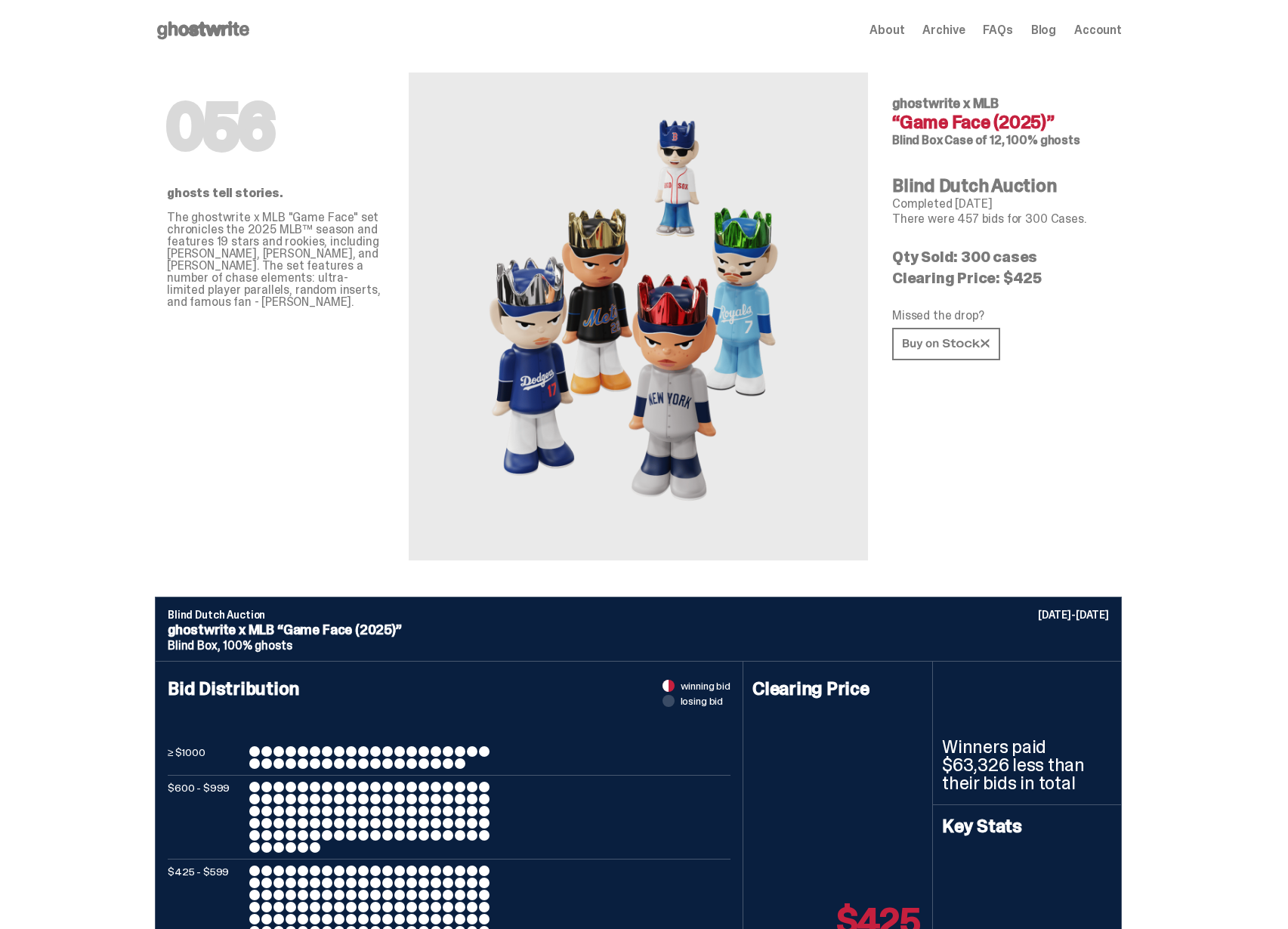
scroll to position [519, 0]
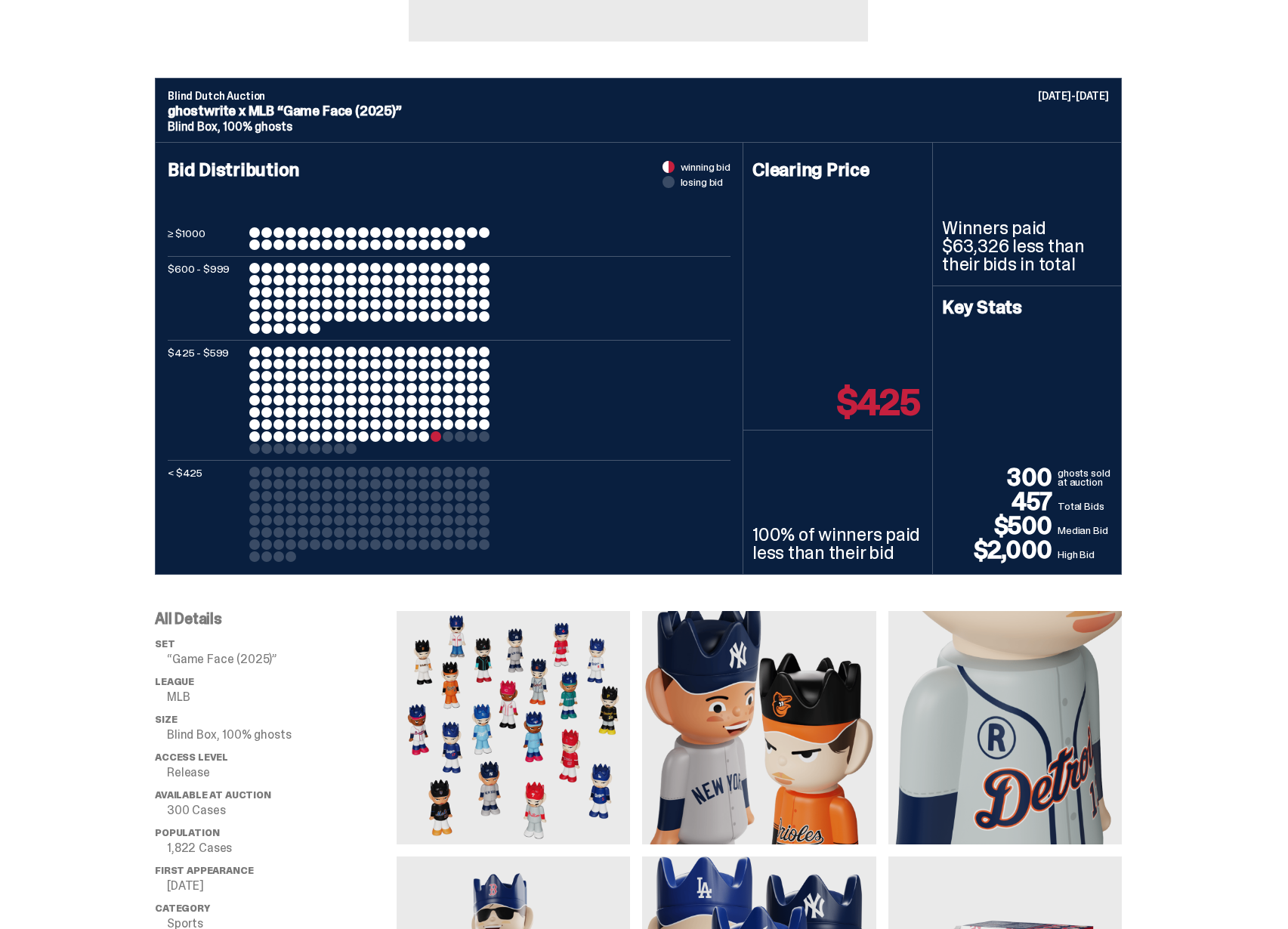
drag, startPoint x: 783, startPoint y: 537, endPoint x: 870, endPoint y: 563, distance: 90.8
click at [870, 563] on p "100% of winners paid less than their bid" at bounding box center [838, 544] width 171 height 36
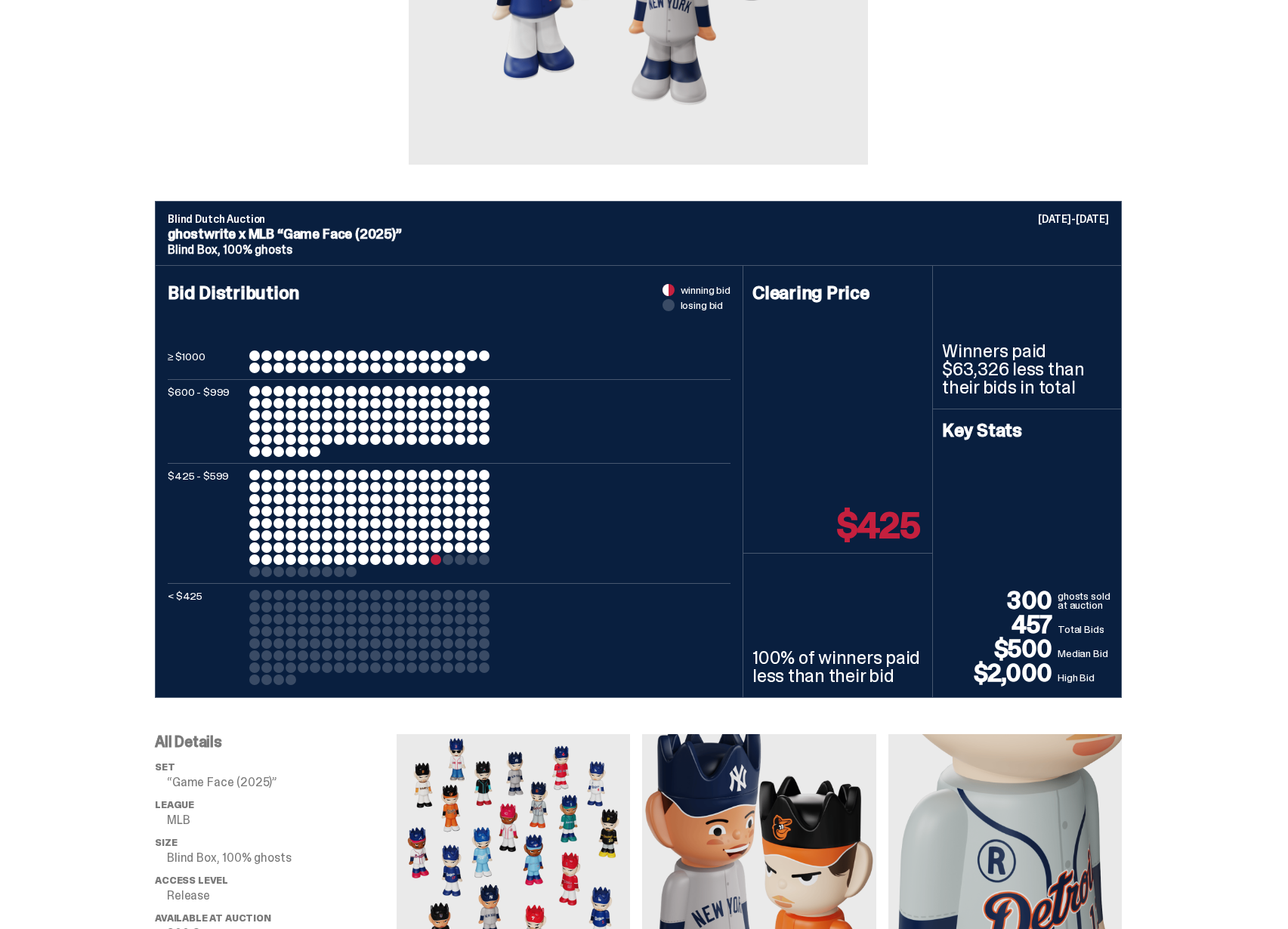
scroll to position [390, 0]
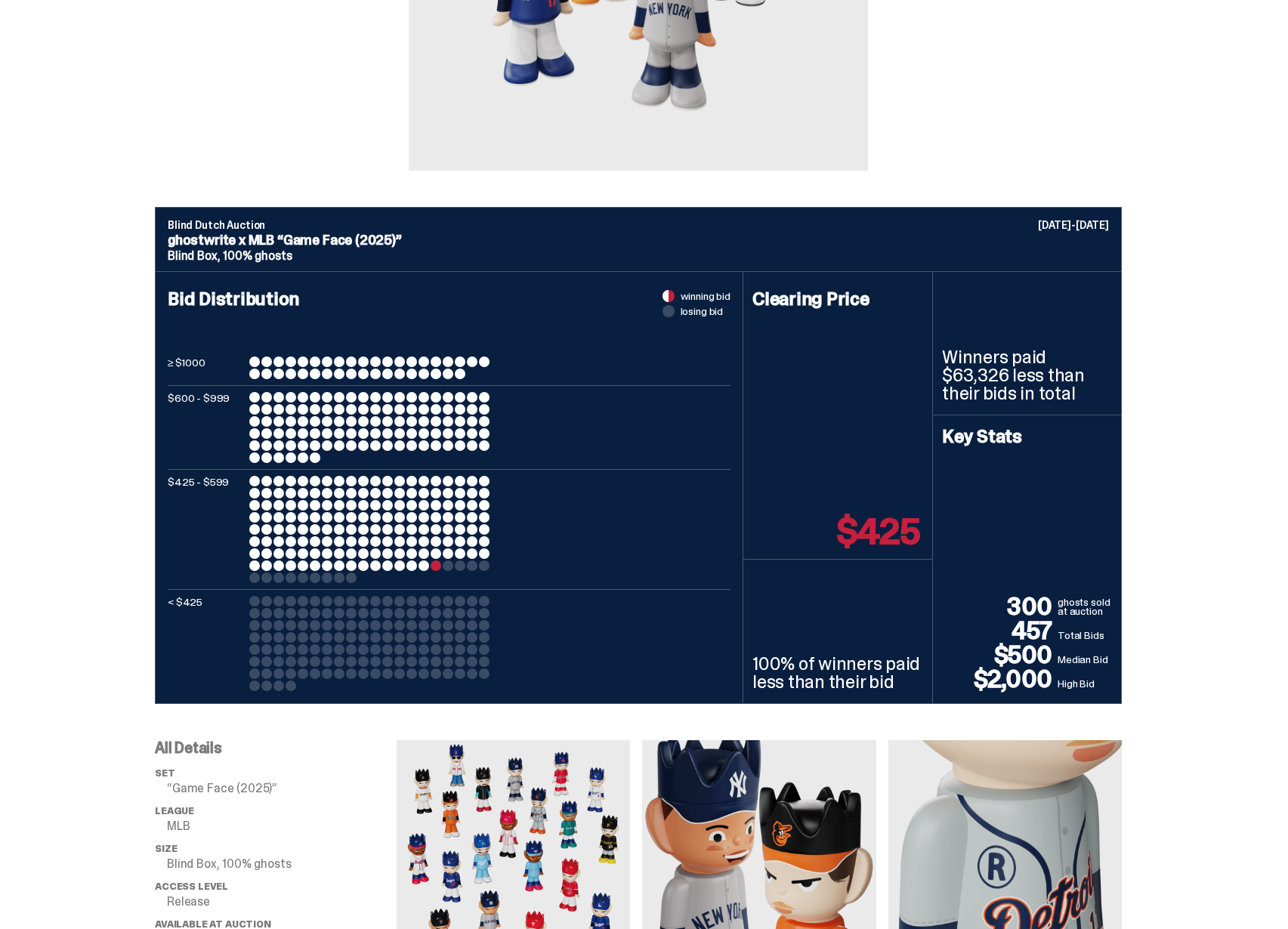
drag, startPoint x: 859, startPoint y: 541, endPoint x: 925, endPoint y: 538, distance: 66.1
click at [920, 538] on p "$425" at bounding box center [878, 532] width 83 height 36
click at [893, 542] on p "$425" at bounding box center [878, 532] width 83 height 36
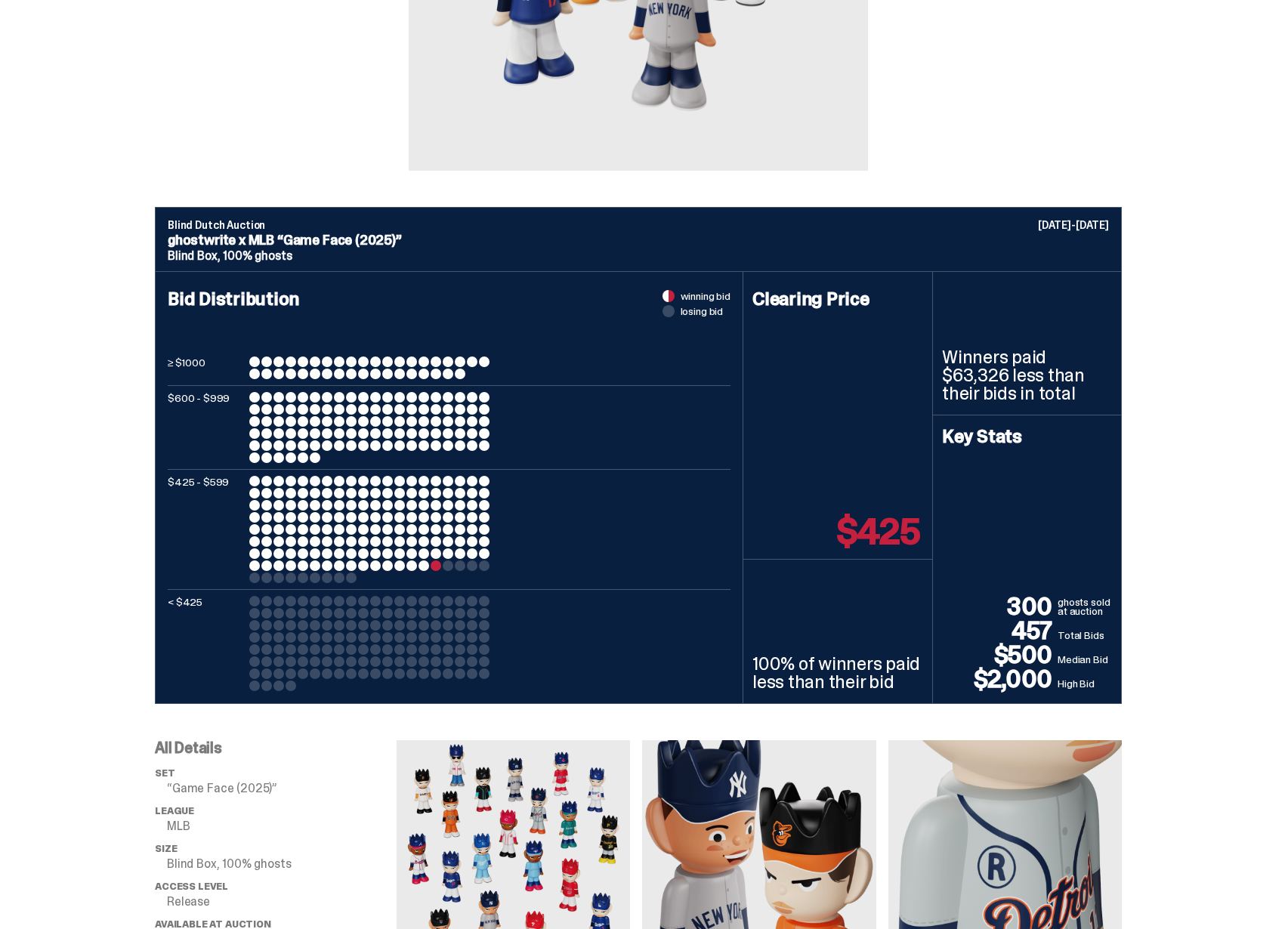
click at [893, 542] on p "$425" at bounding box center [878, 532] width 83 height 36
drag, startPoint x: 756, startPoint y: 665, endPoint x: 802, endPoint y: 669, distance: 46.2
click at [802, 669] on div "100% of winners paid less than their bid" at bounding box center [838, 632] width 189 height 144
click at [802, 669] on p "100% of winners paid less than their bid" at bounding box center [838, 673] width 171 height 36
drag, startPoint x: 797, startPoint y: 660, endPoint x: 758, endPoint y: 662, distance: 39.1
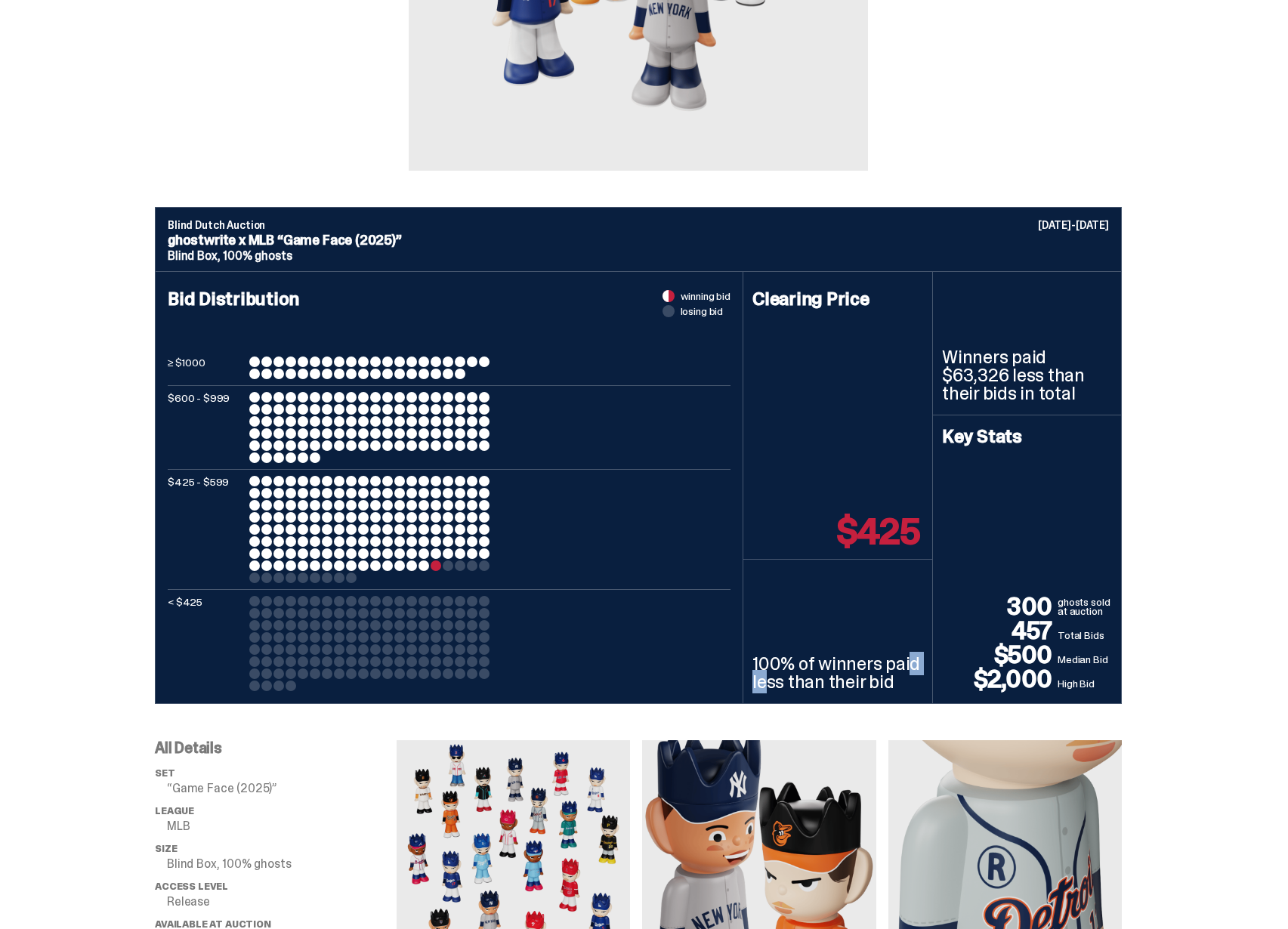
click at [758, 662] on p "100% of winners paid less than their bid" at bounding box center [838, 673] width 171 height 36
drag, startPoint x: 760, startPoint y: 667, endPoint x: 798, endPoint y: 670, distance: 38.1
click at [798, 670] on p "100% of winners paid less than their bid" at bounding box center [838, 673] width 171 height 36
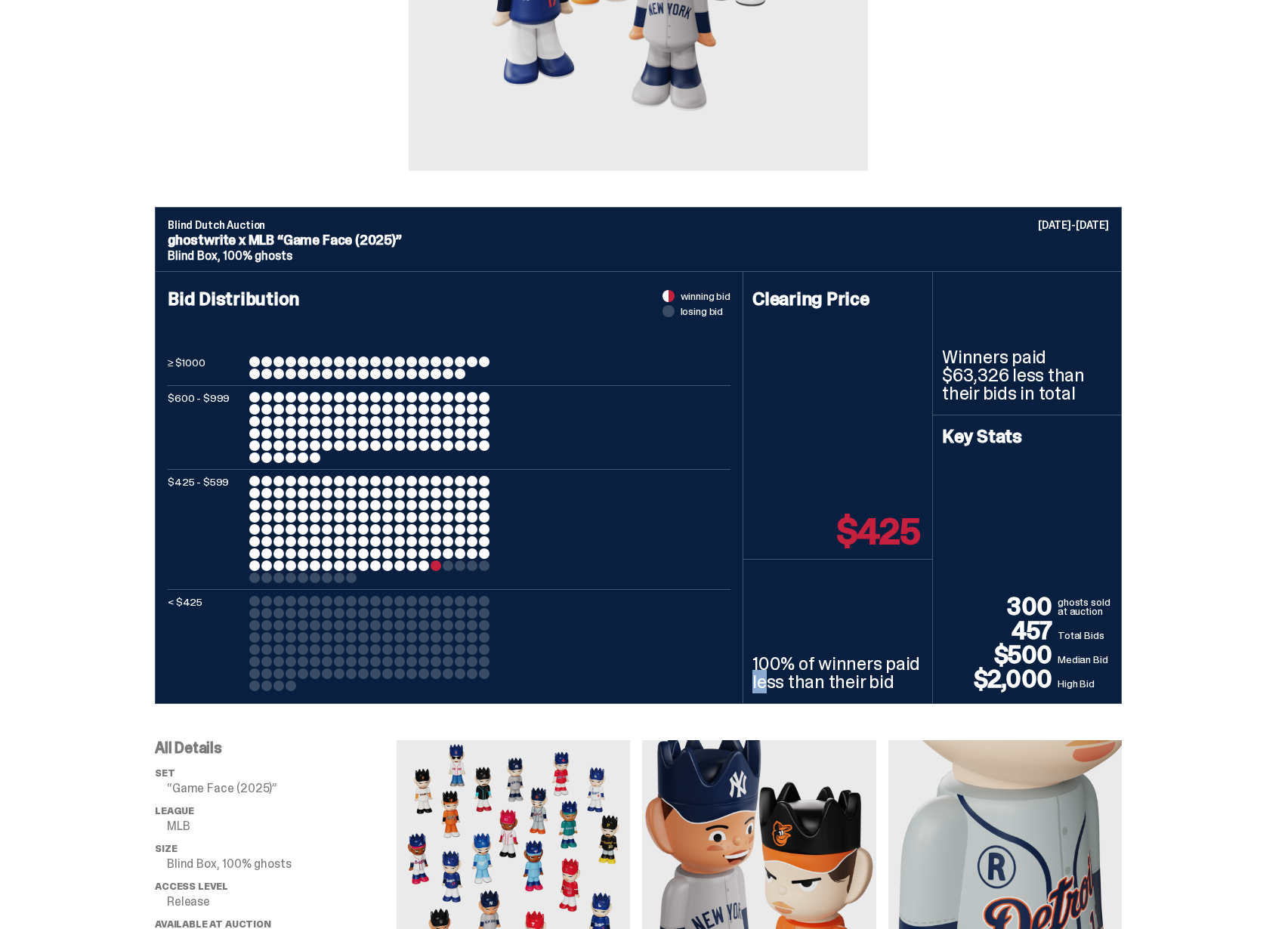
drag, startPoint x: 798, startPoint y: 670, endPoint x: 761, endPoint y: 660, distance: 38.3
click at [761, 660] on p "100% of winners paid less than their bid" at bounding box center [838, 673] width 171 height 36
click at [1033, 652] on p "$500" at bounding box center [999, 655] width 115 height 24
click at [868, 521] on p "$425" at bounding box center [878, 532] width 83 height 36
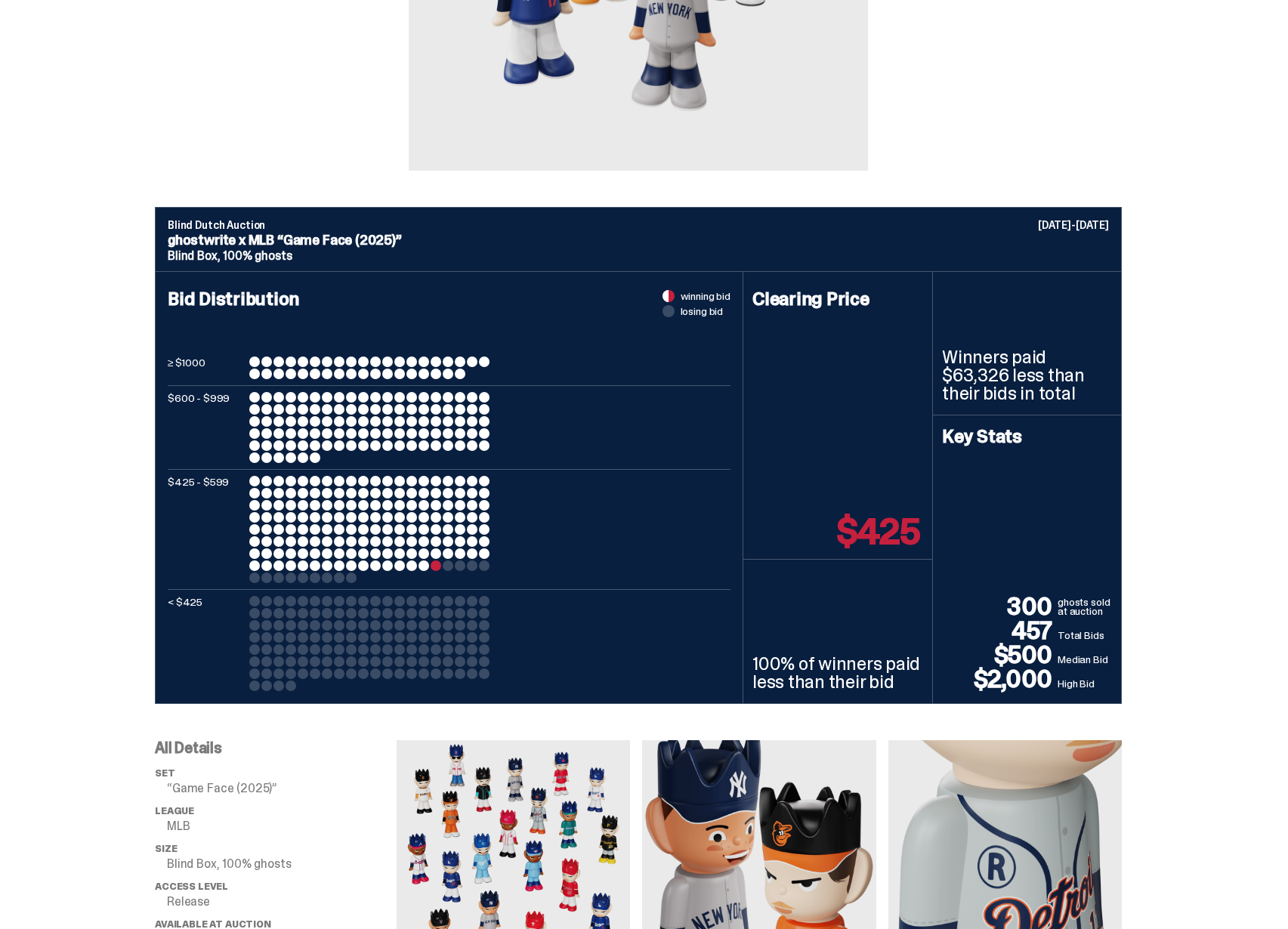
copy p "425"
click at [1029, 626] on p "457" at bounding box center [999, 631] width 115 height 24
click at [1022, 648] on p "$500" at bounding box center [999, 655] width 115 height 24
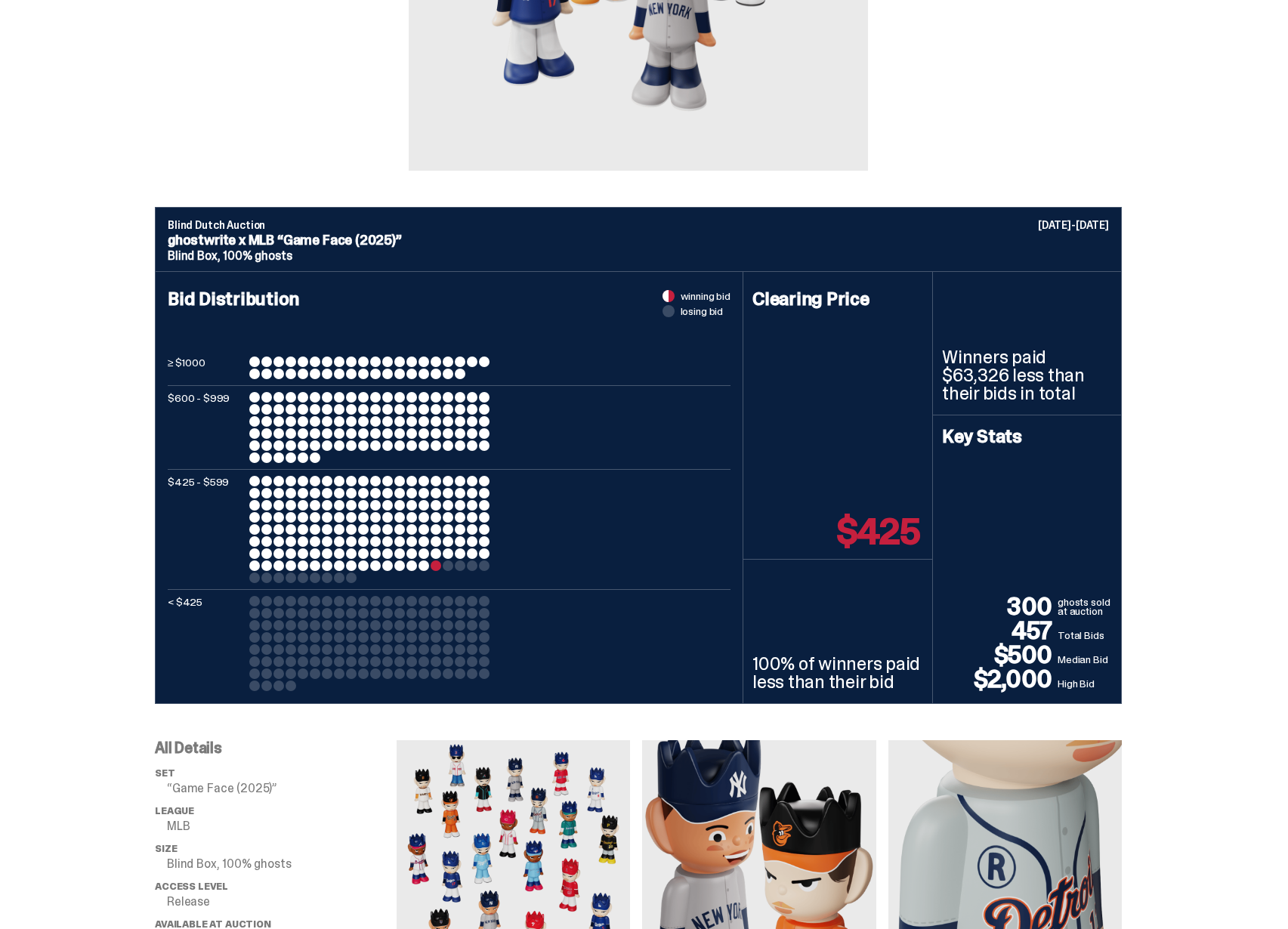
scroll to position [393, 0]
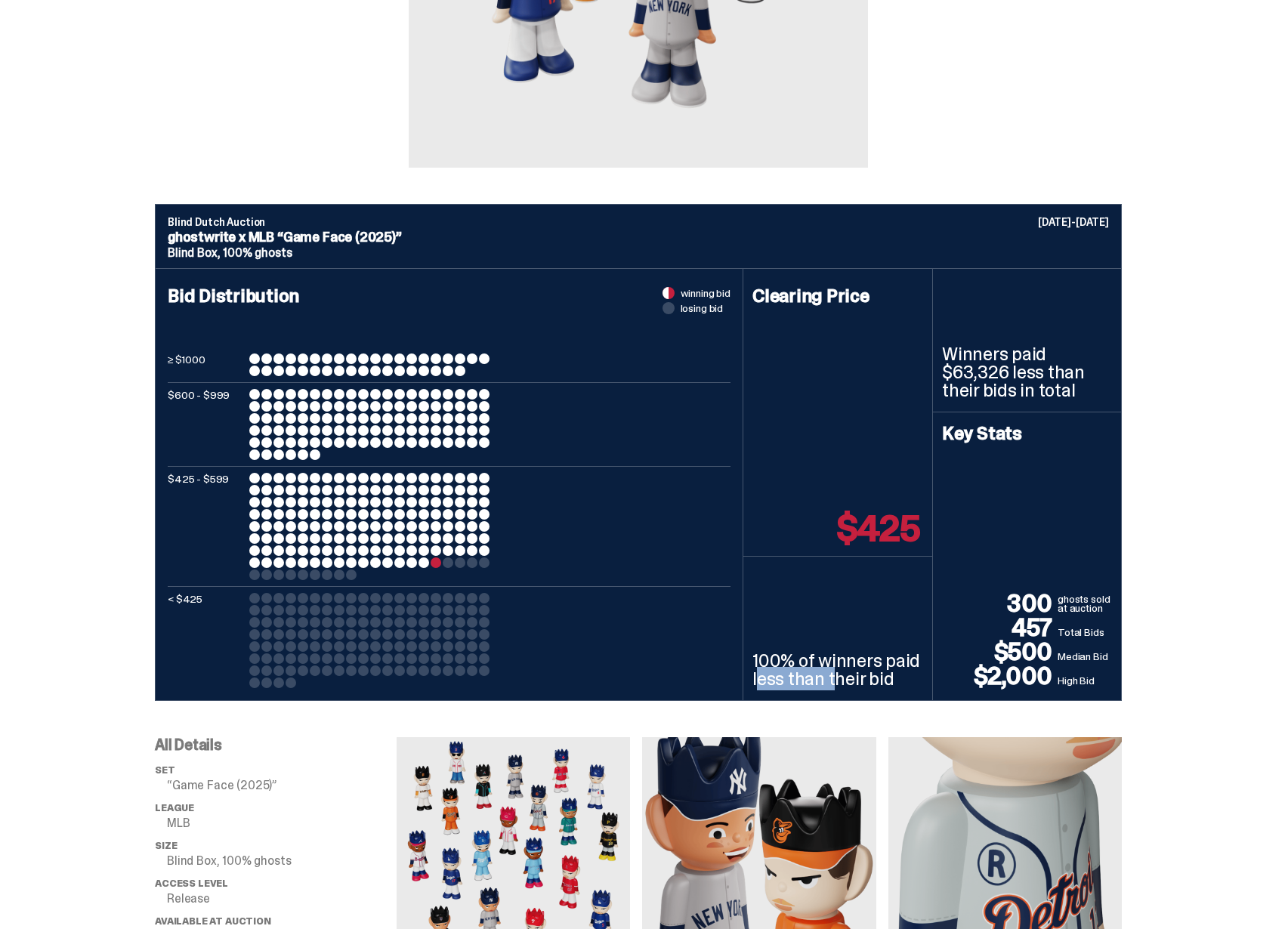
drag, startPoint x: 787, startPoint y: 669, endPoint x: 867, endPoint y: 664, distance: 80.2
click at [867, 664] on p "100% of winners paid less than their bid" at bounding box center [838, 670] width 171 height 36
drag, startPoint x: 897, startPoint y: 662, endPoint x: 751, endPoint y: 662, distance: 146.0
click at [751, 662] on div "100% of winners paid less than their bid" at bounding box center [838, 629] width 189 height 144
click at [885, 683] on p "100% of winners paid less than their bid" at bounding box center [838, 670] width 171 height 36
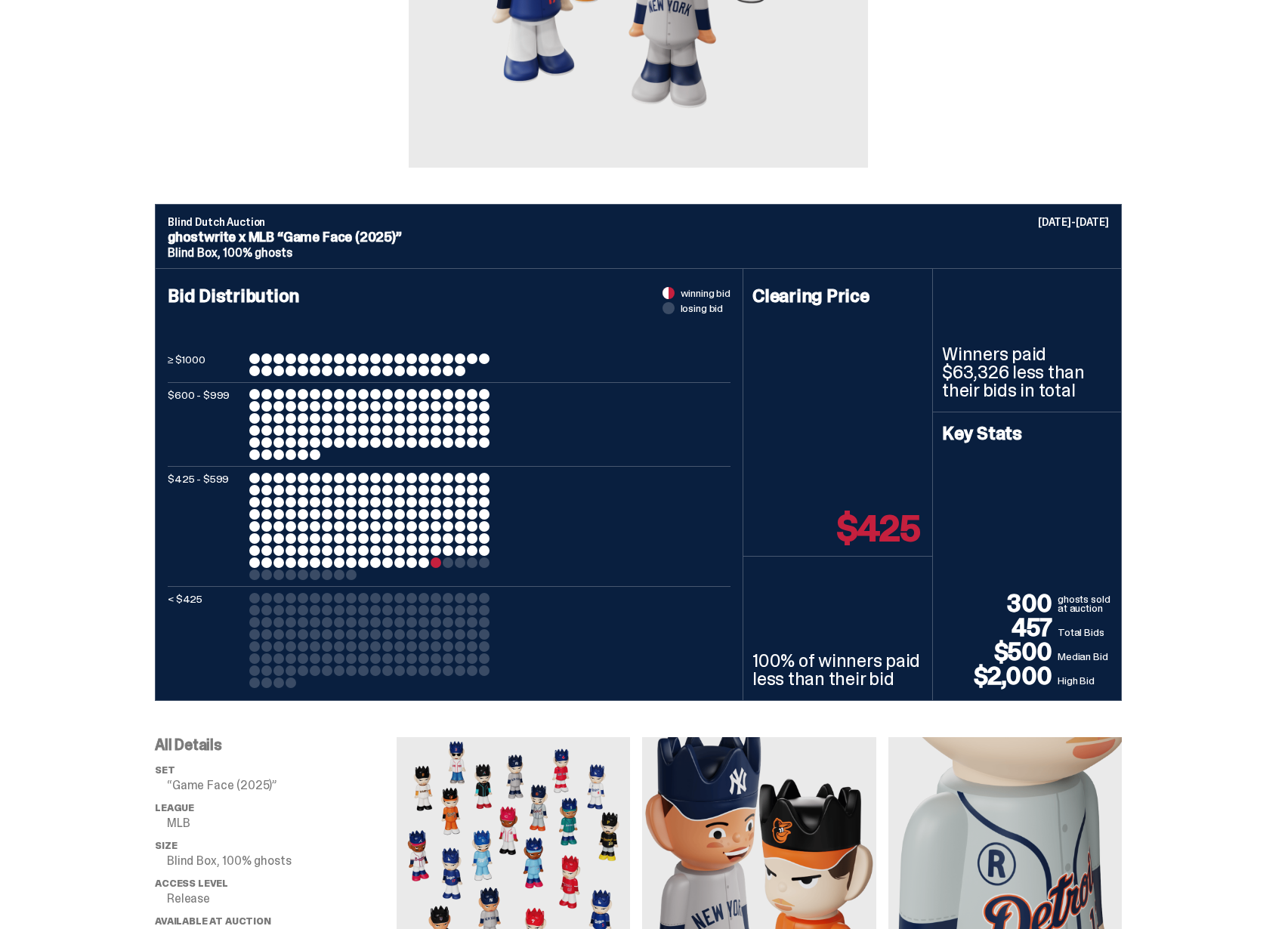
drag, startPoint x: 887, startPoint y: 683, endPoint x: 759, endPoint y: 663, distance: 129.6
click at [759, 663] on p "100% of winners paid less than their bid" at bounding box center [838, 670] width 171 height 36
click at [761, 665] on p "100% of winners paid less than their bid" at bounding box center [838, 670] width 171 height 36
drag, startPoint x: 919, startPoint y: 697, endPoint x: 746, endPoint y: 663, distance: 176.3
click at [746, 663] on div "Bid Distribution winning bid losing bid ≥ $1000 $600 - $999 $425 - $599 < $425 …" at bounding box center [638, 484] width 967 height 433
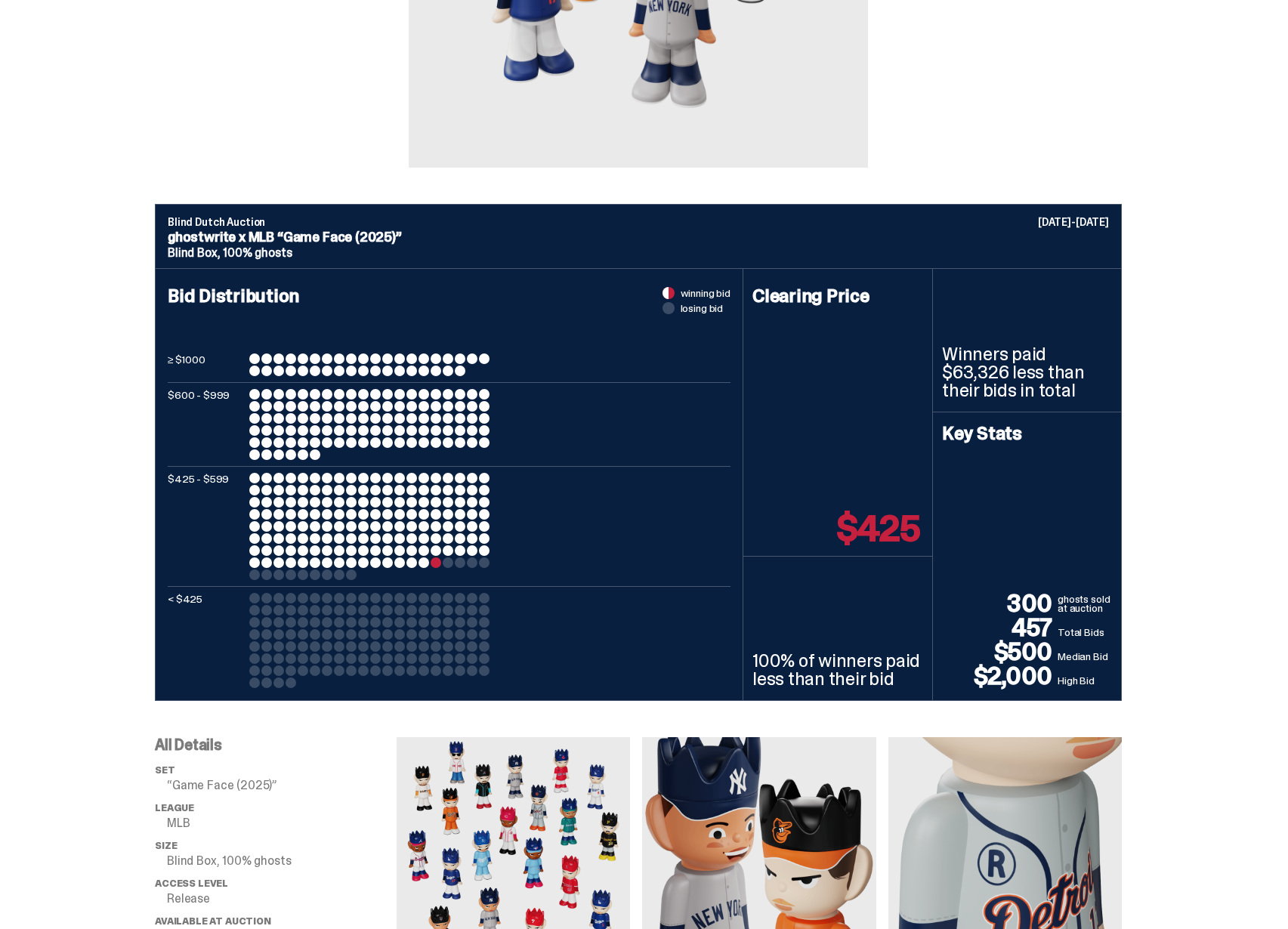
click at [778, 661] on p "100% of winners paid less than their bid" at bounding box center [838, 670] width 171 height 36
click at [801, 645] on div "100% of winners paid less than their bid" at bounding box center [838, 629] width 189 height 144
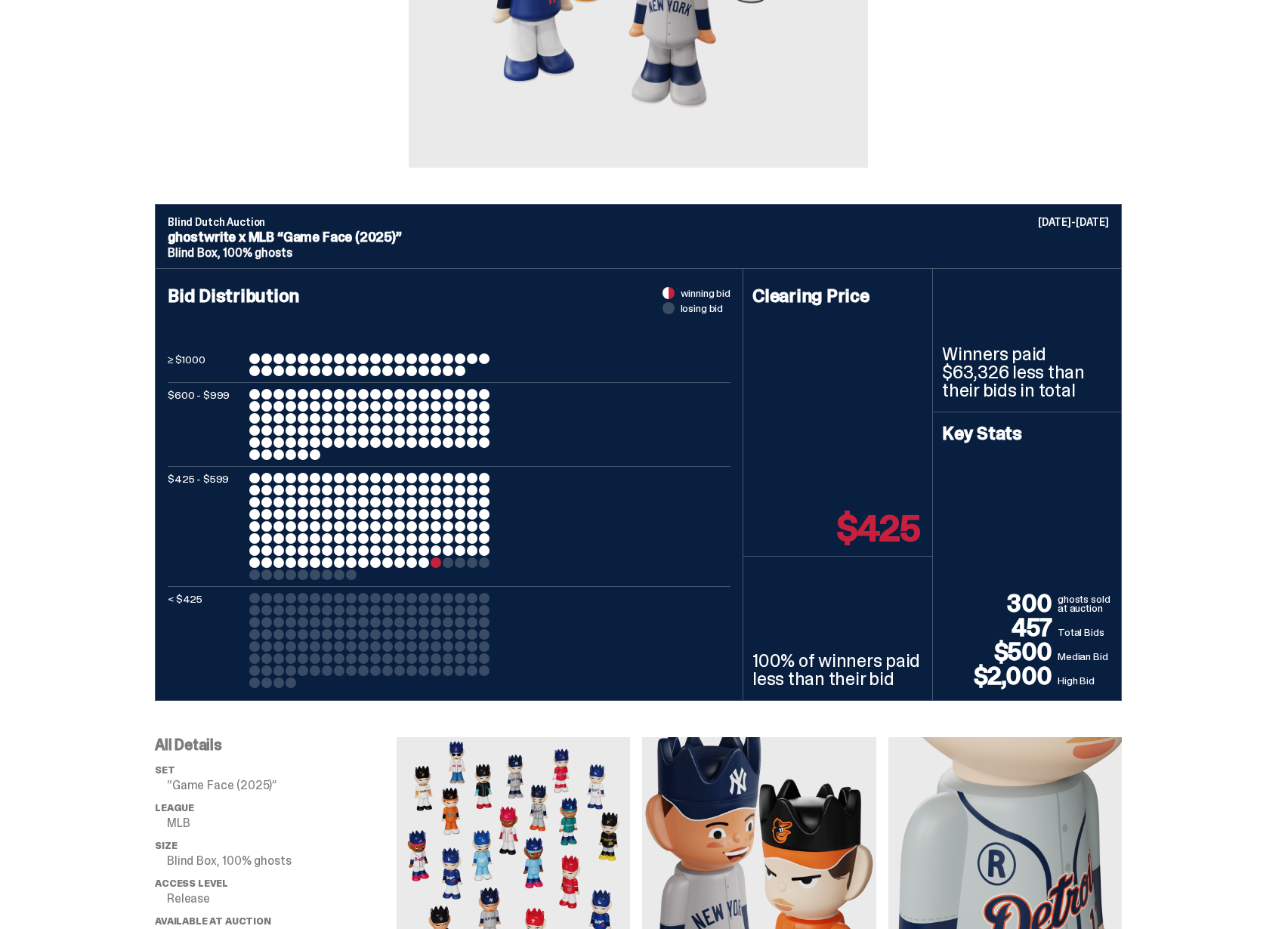
click at [801, 654] on p "100% of winners paid less than their bid" at bounding box center [838, 670] width 171 height 36
copy div "100% of winners paid less than their bid"
